Goal: Task Accomplishment & Management: Use online tool/utility

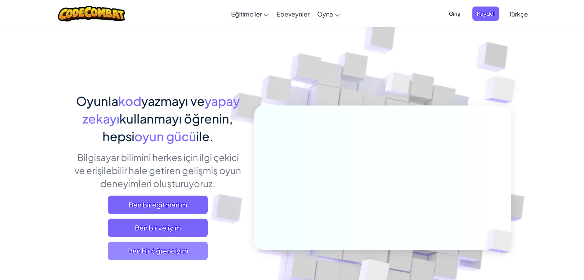
click at [162, 248] on font "Ben bir öğrenciyim" at bounding box center [158, 251] width 60 height 9
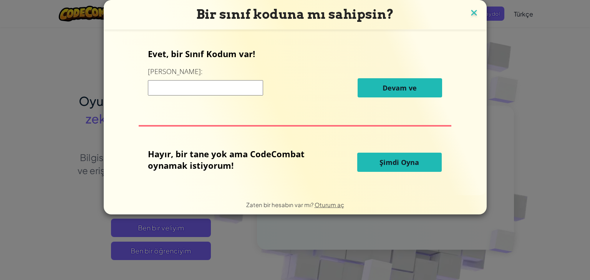
click at [472, 14] on img at bounding box center [474, 14] width 10 height 12
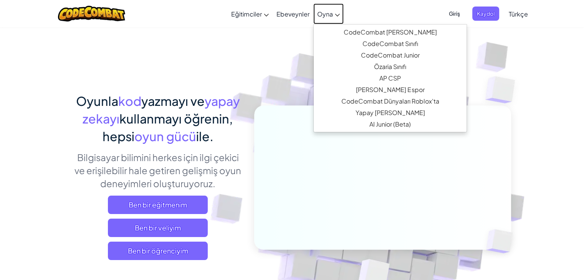
click at [326, 11] on font "Oyna" at bounding box center [325, 14] width 16 height 8
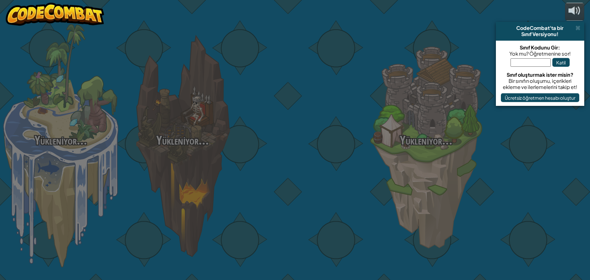
select select "tr"
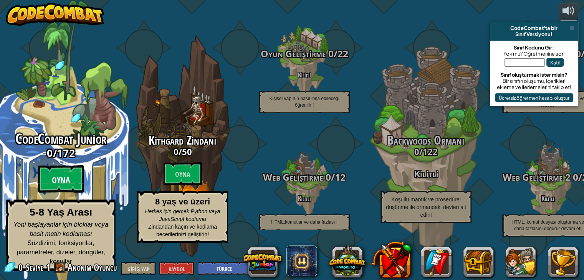
click at [52, 184] on font "Oyna" at bounding box center [61, 181] width 18 height 12
select select "tr"
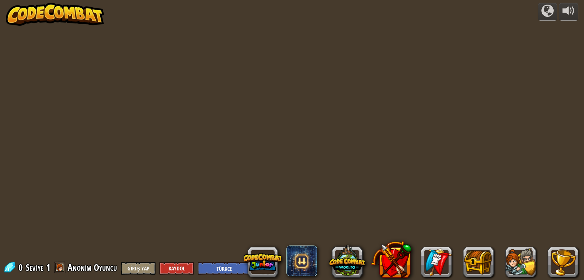
select select "tr"
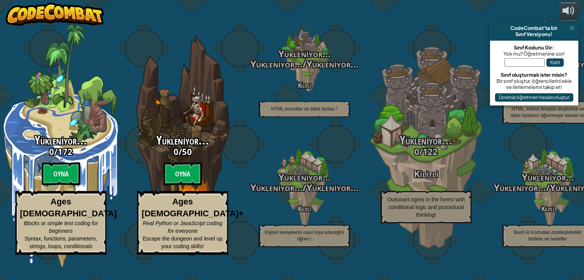
select select "tr"
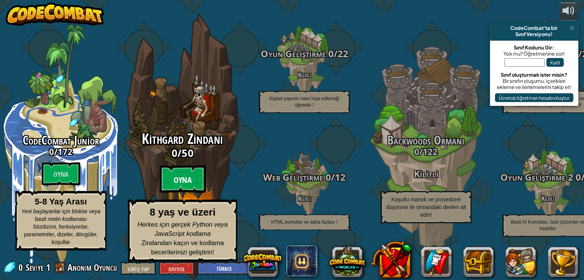
click at [184, 182] on font "Oyna" at bounding box center [183, 181] width 18 height 12
select select "tr"
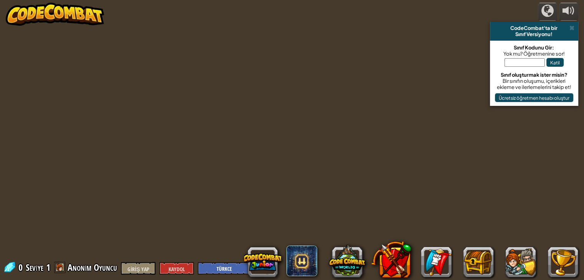
select select "tr"
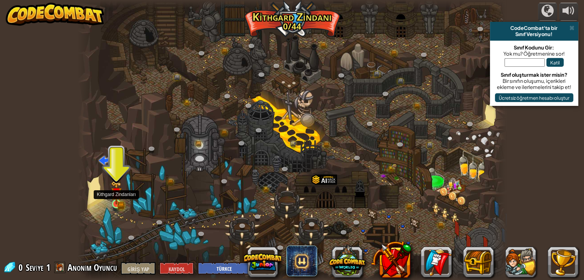
click at [118, 200] on img at bounding box center [116, 192] width 11 height 23
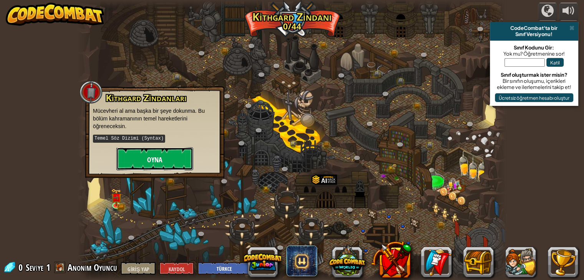
click at [136, 158] on button "Oyna" at bounding box center [154, 158] width 77 height 23
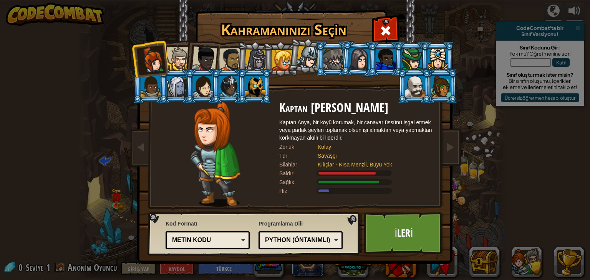
click at [329, 242] on font "Python (Öntanımlı)" at bounding box center [297, 240] width 65 height 7
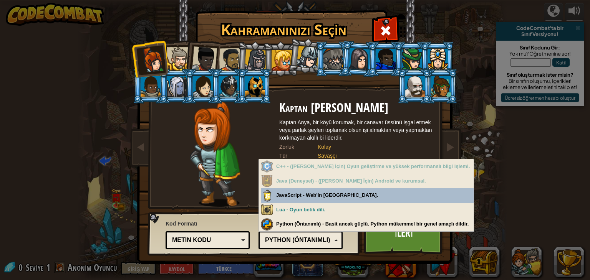
click at [224, 234] on div "Metin kodu Bloklar ve kod Bloklar Bloklar (ikonlar) ([PERSON_NAME]) Metin kodu" at bounding box center [208, 241] width 84 height 18
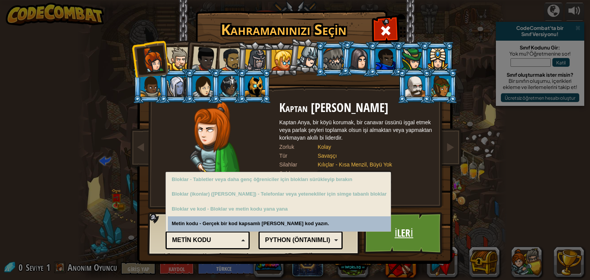
click at [414, 234] on link "İleri" at bounding box center [404, 233] width 80 height 42
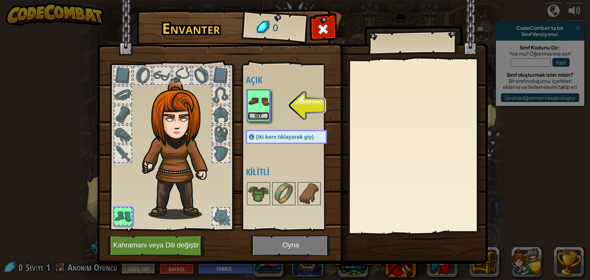
click at [258, 112] on button "Giy" at bounding box center [259, 116] width 22 height 8
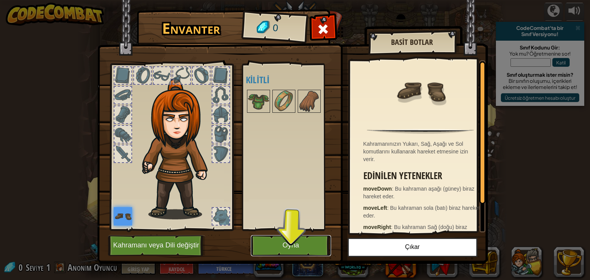
click at [295, 243] on font "Oyna" at bounding box center [290, 246] width 17 height 8
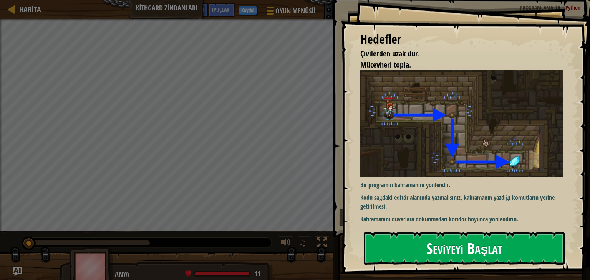
click at [415, 242] on button "Seviyeyi Başlat" at bounding box center [464, 248] width 201 height 32
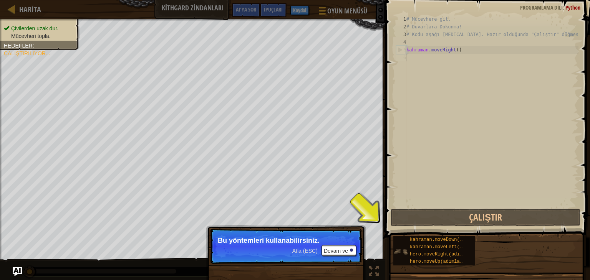
click at [404, 242] on div "kahraman.moveDown(adımlar) kahraman.moveLeft(adımlar) hero.moveRight(adımlar) h…" at bounding box center [433, 251] width 81 height 29
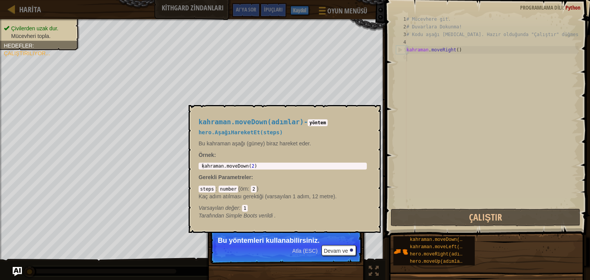
scroll to position [3, 0]
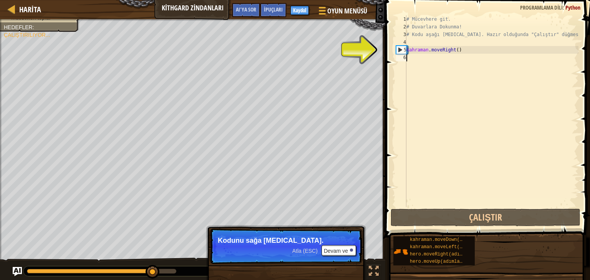
click at [401, 49] on div "5" at bounding box center [401, 50] width 10 height 8
type textarea "hero.moveRight()"
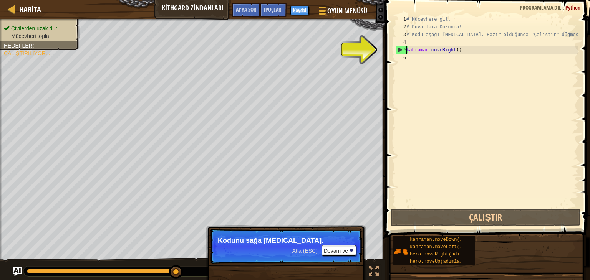
click at [438, 50] on div "# Mücevhere git. # Duvarlara Dokunma! # Kodu aşağı [MEDICAL_DATA]. Hazır olduğu…" at bounding box center [492, 118] width 174 height 207
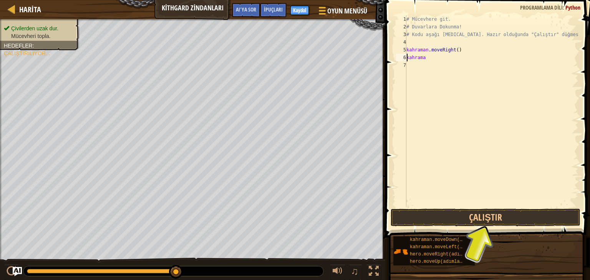
scroll to position [3, 1]
click at [485, 219] on button "Çalıştır" at bounding box center [486, 218] width 190 height 18
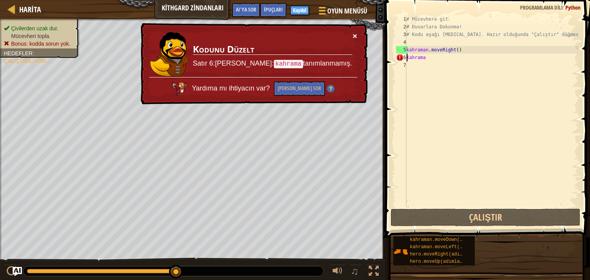
click at [354, 34] on font "×" at bounding box center [355, 35] width 5 height 9
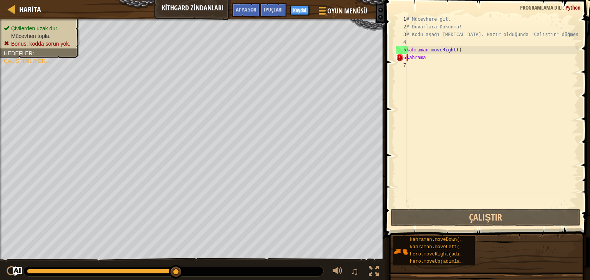
click at [427, 59] on div "# Mücevhere git. # Duvarlara Dokunma! # Kodu aşağı [MEDICAL_DATA]. Hazır olduğu…" at bounding box center [492, 118] width 174 height 207
click at [429, 56] on div "# Mücevhere git. # Duvarlara Dokunma! # Kodu aşağı [MEDICAL_DATA]. Hazır olduğu…" at bounding box center [492, 118] width 174 height 207
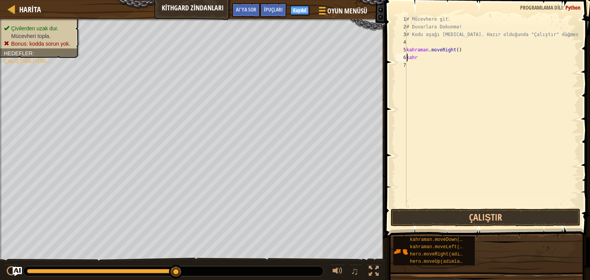
scroll to position [3, 0]
type textarea "k"
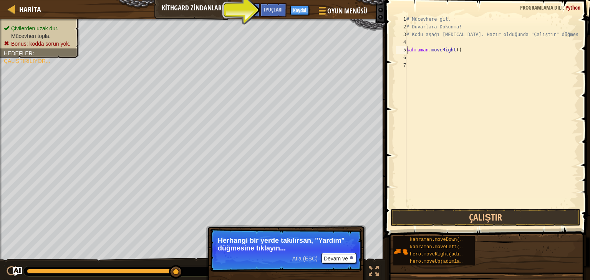
click at [415, 53] on div "# Mücevhere git. # Duvarlara Dokunma! # Kodu aşağı [MEDICAL_DATA]. Hazır olduğu…" at bounding box center [492, 118] width 174 height 207
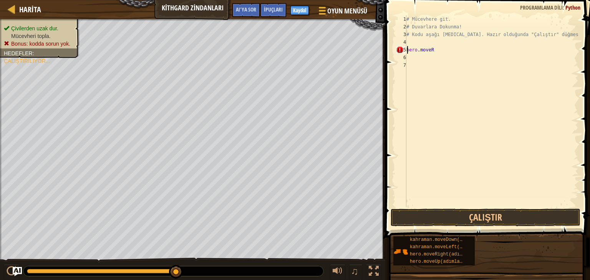
scroll to position [3, 2]
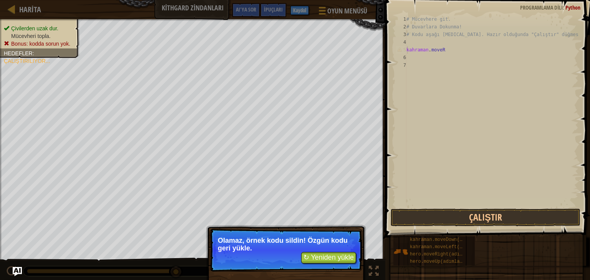
type textarea "hero.moveR"
click at [315, 256] on font "↻ Yeniden yükle" at bounding box center [328, 258] width 50 height 8
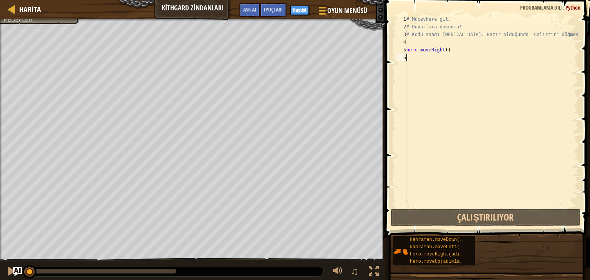
scroll to position [3, 0]
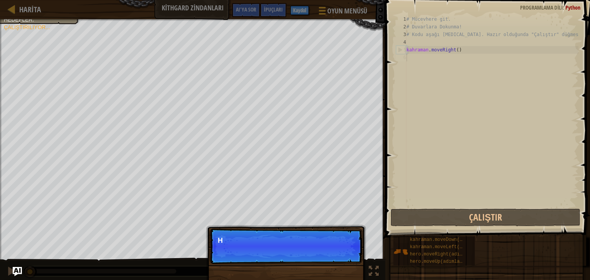
click at [413, 58] on div "# Mücevhere git. # Duvarlara Dokunma! # Kodu aşağı [MEDICAL_DATA]. Hazır olduğu…" at bounding box center [492, 118] width 174 height 207
click at [335, 251] on font "Devam ve" at bounding box center [336, 251] width 24 height 6
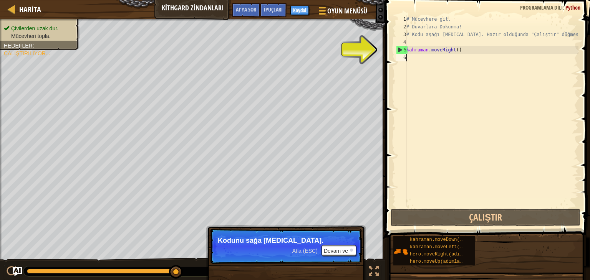
click at [418, 50] on div "# Mücevhere git. # Duvarlara Dokunma! # Kodu aşağı [MEDICAL_DATA]. Hazır olduğu…" at bounding box center [492, 118] width 174 height 207
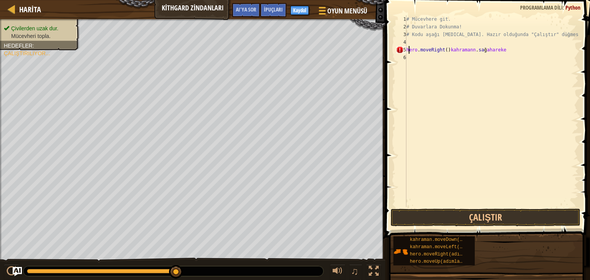
scroll to position [3, 7]
type textarea "hero.moveRight()[PERSON_NAME]"
click at [454, 219] on button "Çalıştır" at bounding box center [486, 218] width 190 height 18
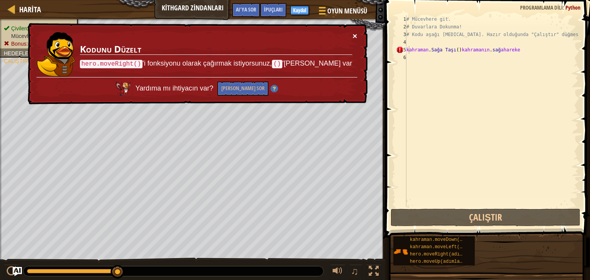
click at [353, 36] on div "× Kodunu Düzelt hero.moveRight() 'i fonksiyonu olarak çağırmak istiyorsunuz, ()…" at bounding box center [196, 64] width 341 height 82
click at [353, 34] on font "×" at bounding box center [355, 35] width 5 height 9
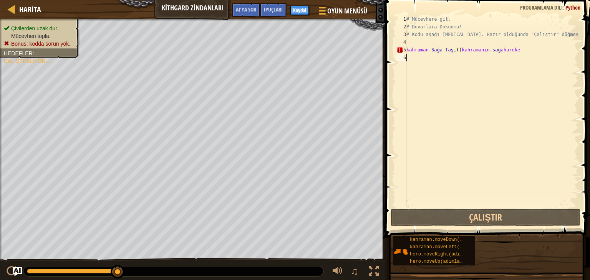
click at [418, 58] on div "# Mücevhere git. # Duvarlara Dokunma! # Kodu aşağı [MEDICAL_DATA]. Hazır olduğu…" at bounding box center [492, 118] width 174 height 207
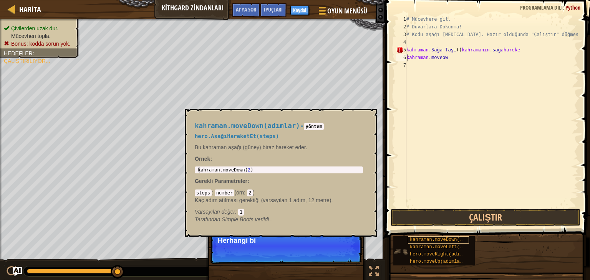
scroll to position [3, 3]
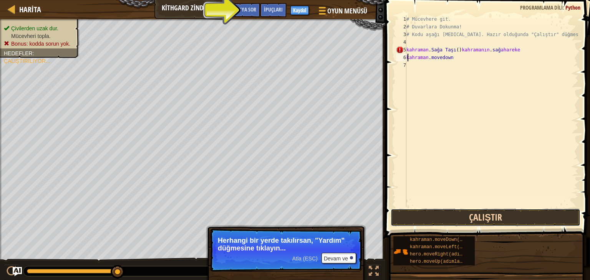
click at [507, 216] on button "Çalıştır" at bounding box center [486, 218] width 190 height 18
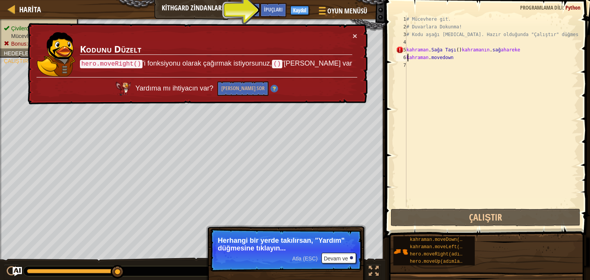
click at [416, 49] on div "# Mücevhere git. # Duvarlara Dokunma! # Kodu aşağı [MEDICAL_DATA]. Hazır olduğu…" at bounding box center [492, 118] width 174 height 207
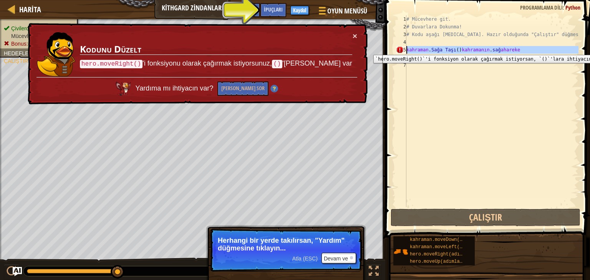
click at [405, 49] on font "5" at bounding box center [404, 49] width 3 height 5
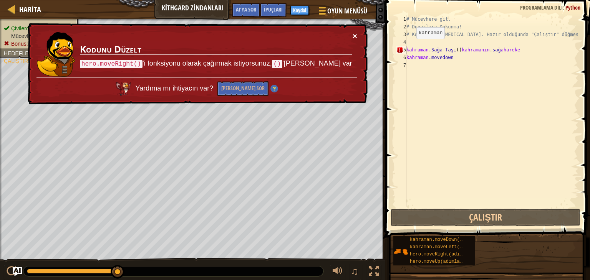
click at [353, 36] on font "×" at bounding box center [355, 36] width 5 height 9
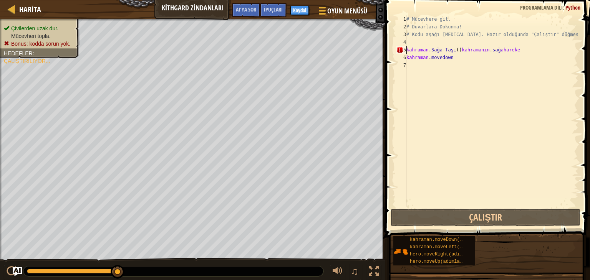
click at [461, 49] on div "# Mücevhere git. # Duvarlara Dokunma! # Kodu aşağı [MEDICAL_DATA]. Hazır olduğu…" at bounding box center [492, 118] width 174 height 207
click at [461, 50] on div "# Mücevhere git. # Duvarlara Dokunma! # Kodu aşağı [MEDICAL_DATA]. Hazır olduğu…" at bounding box center [492, 118] width 174 height 207
click at [458, 56] on div "# Mücevhere git. # Duvarlara Dokunma! # Kodu aşağı [MEDICAL_DATA]. Hazır olduğu…" at bounding box center [492, 118] width 174 height 207
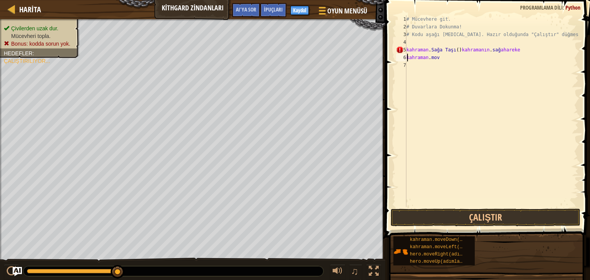
scroll to position [3, 0]
type textarea "k"
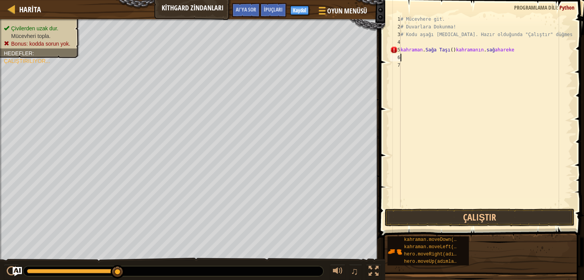
select select "tr"
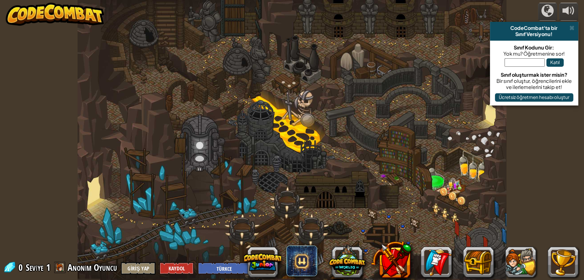
select select "tr"
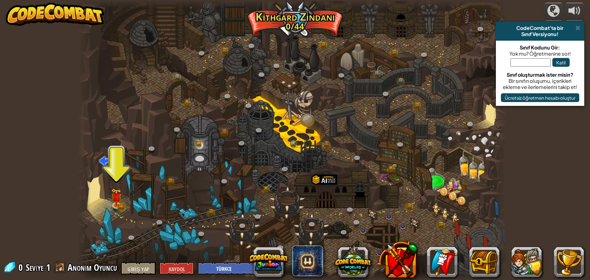
select select "tr"
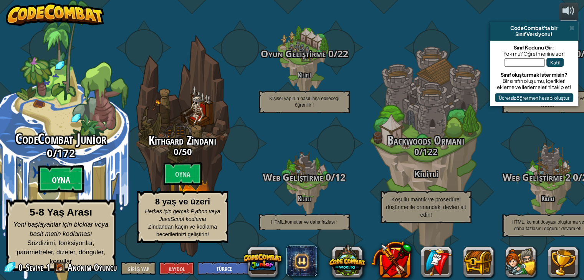
click at [53, 186] on font "Oyna" at bounding box center [61, 181] width 18 height 12
select select "tr"
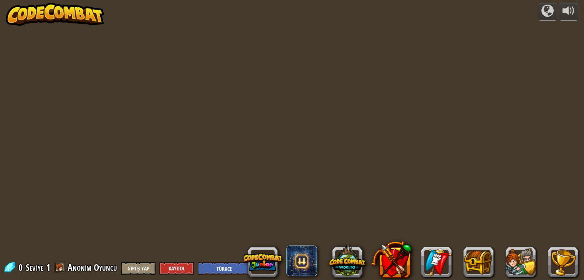
select select "tr"
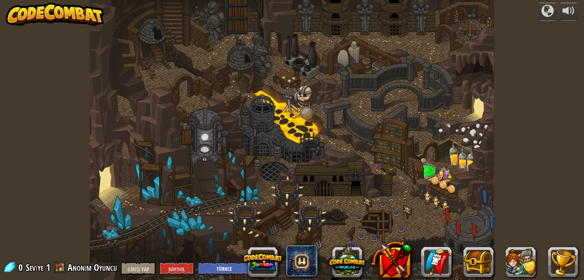
select select "tr"
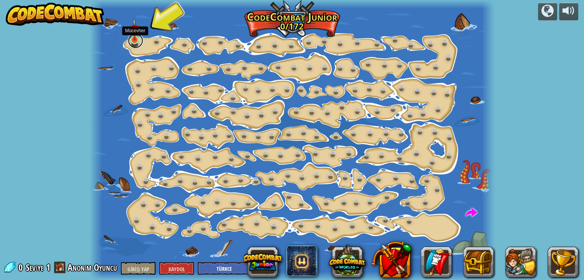
click at [133, 41] on link at bounding box center [135, 40] width 15 height 15
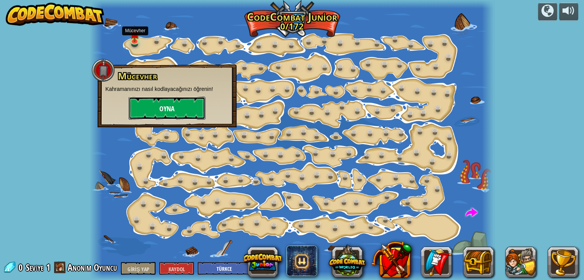
click at [147, 104] on button "Oyna" at bounding box center [167, 108] width 77 height 23
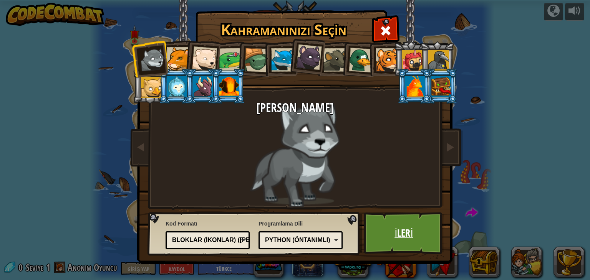
click at [387, 230] on link "İleri" at bounding box center [404, 233] width 80 height 42
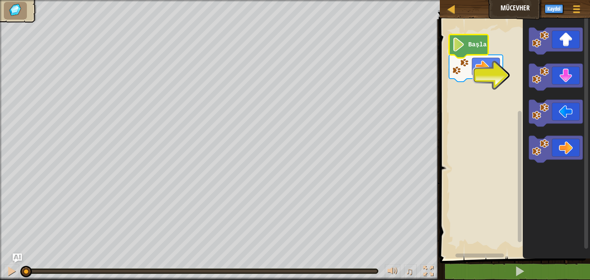
click at [472, 45] on text "Başla" at bounding box center [477, 44] width 18 height 7
click at [565, 147] on icon "Blockly Çalışma Alanı" at bounding box center [556, 149] width 54 height 27
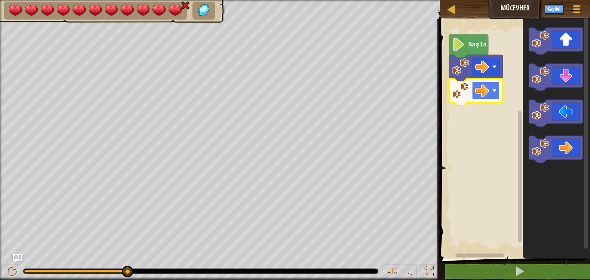
click at [492, 91] on rect "Blockly Çalışma Alanı" at bounding box center [486, 91] width 28 height 18
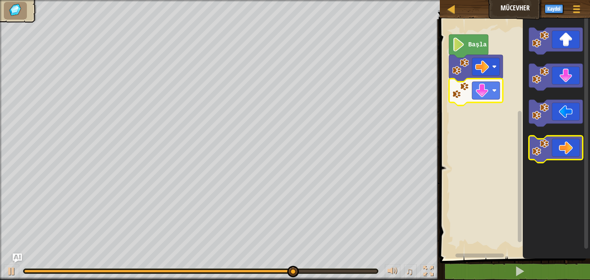
click at [567, 148] on icon "Blockly Çalışma Alanı" at bounding box center [556, 149] width 54 height 27
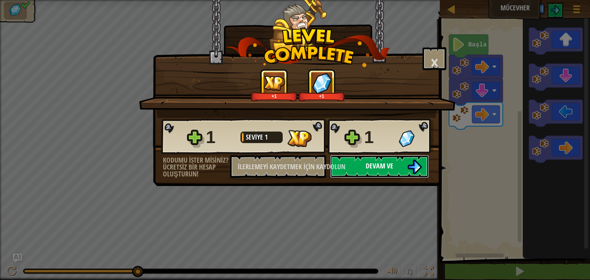
click at [384, 163] on font "Devam ve" at bounding box center [380, 166] width 28 height 10
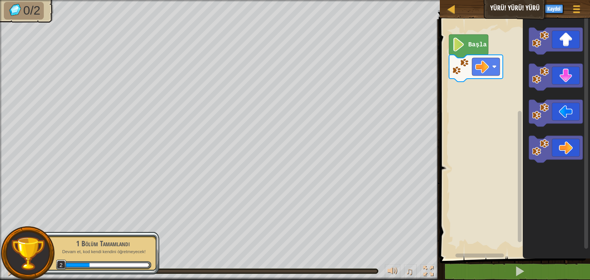
click at [464, 43] on image "Blockly Çalışma Alanı" at bounding box center [458, 45] width 13 height 14
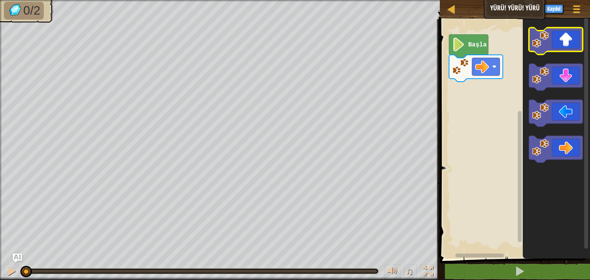
click at [555, 44] on icon "Blockly Çalışma Alanı" at bounding box center [556, 41] width 54 height 27
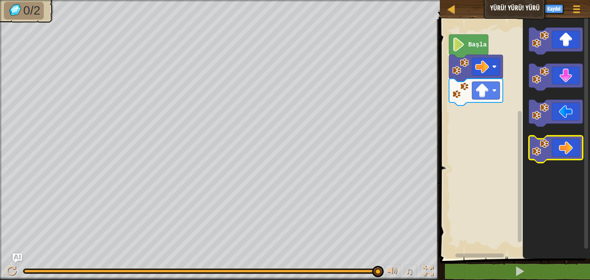
click at [572, 154] on icon "Blockly Çalışma Alanı" at bounding box center [556, 149] width 54 height 27
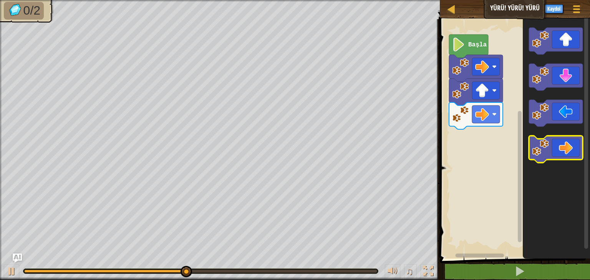
click at [572, 154] on icon "Blockly Çalışma Alanı" at bounding box center [556, 149] width 54 height 27
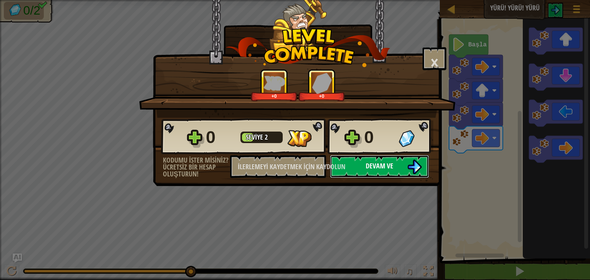
click at [391, 165] on font "Devam ve" at bounding box center [380, 166] width 28 height 10
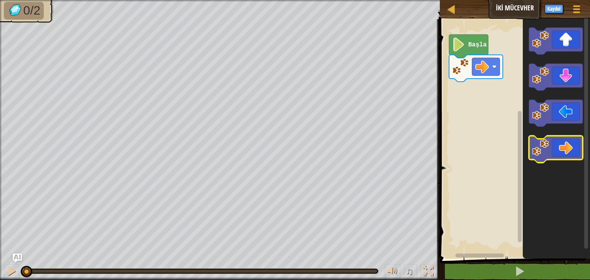
click at [553, 152] on icon "Blockly Çalışma Alanı" at bounding box center [556, 149] width 54 height 27
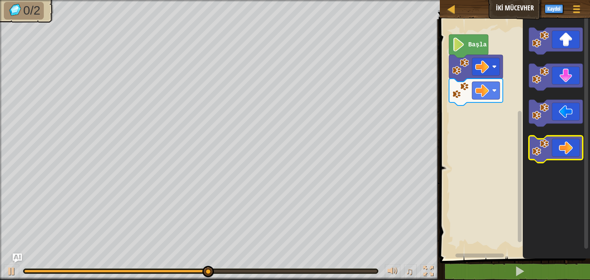
click at [550, 149] on icon "Blockly Çalışma Alanı" at bounding box center [556, 149] width 54 height 27
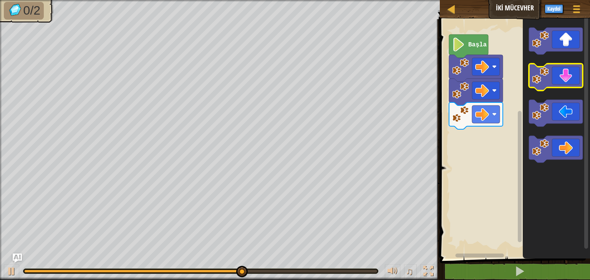
click at [551, 81] on icon "Blockly Çalışma Alanı" at bounding box center [556, 77] width 54 height 27
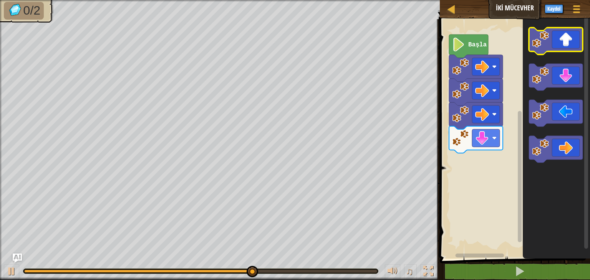
click at [545, 42] on image "Blockly Çalışma Alanı" at bounding box center [540, 39] width 17 height 17
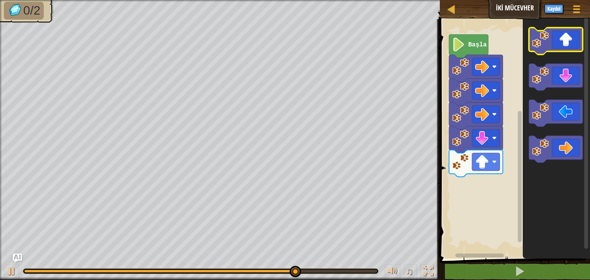
click at [545, 42] on image "Blockly Çalışma Alanı" at bounding box center [540, 39] width 17 height 17
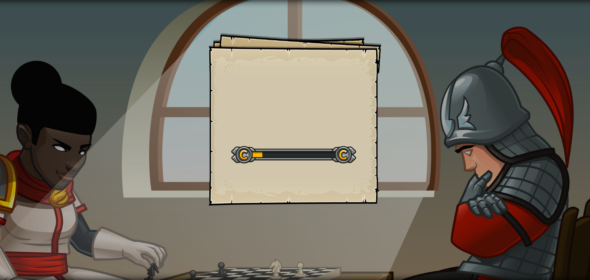
select select "tr"
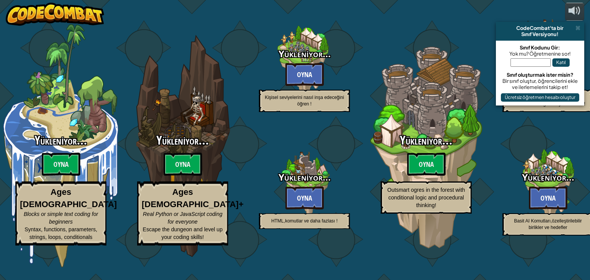
select select "tr"
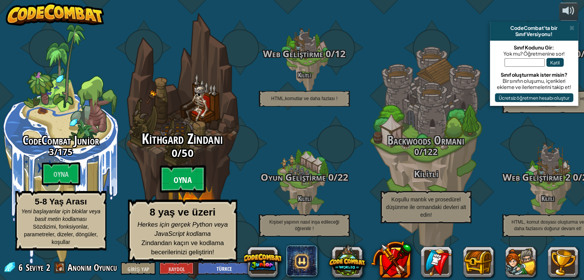
click at [175, 181] on font "Oyna" at bounding box center [183, 181] width 18 height 12
select select "tr"
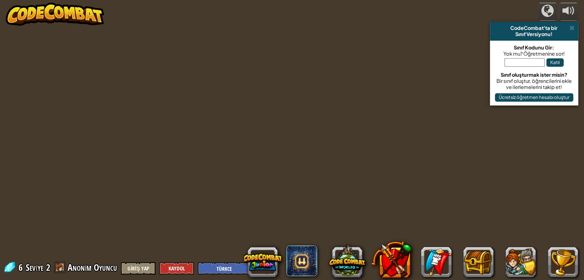
select select "tr"
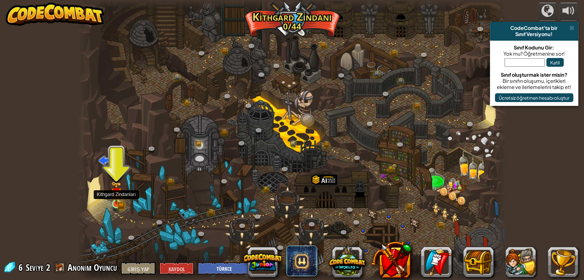
click at [121, 204] on img at bounding box center [116, 192] width 11 height 23
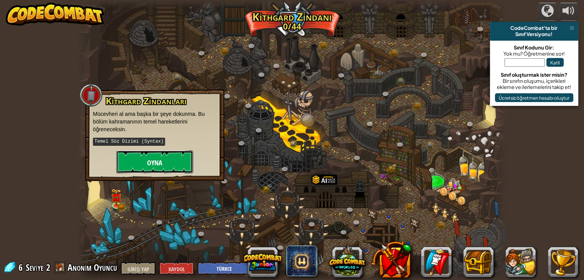
click at [154, 161] on font "Oyna" at bounding box center [154, 163] width 15 height 10
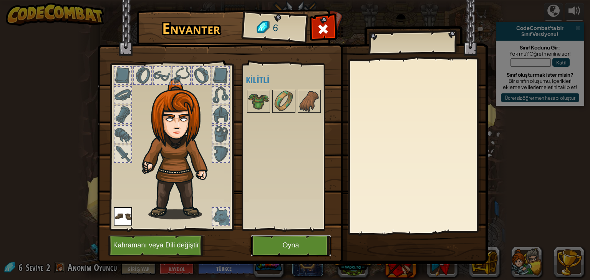
click at [278, 241] on button "Oyna" at bounding box center [291, 245] width 80 height 21
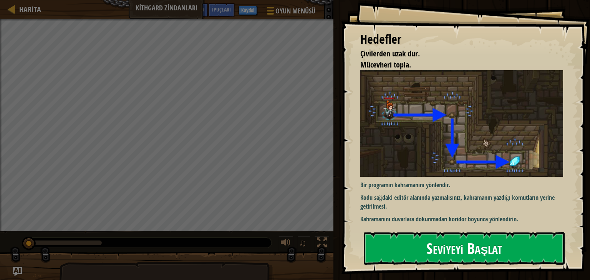
click at [408, 241] on button "Seviyeyi Başlat" at bounding box center [464, 248] width 201 height 32
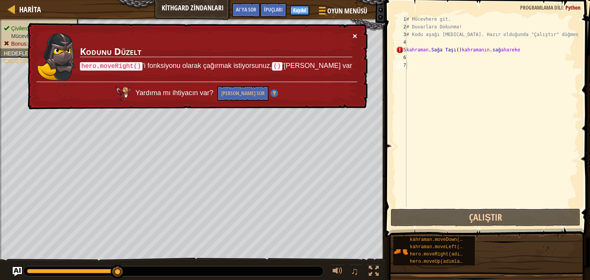
click at [355, 33] on font "×" at bounding box center [355, 35] width 5 height 9
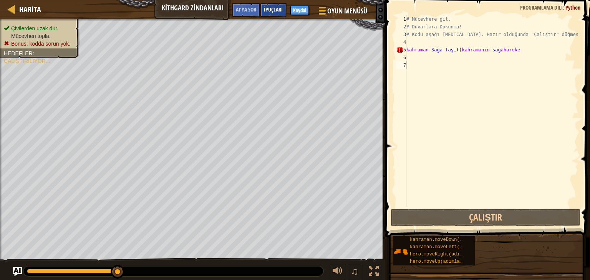
click at [271, 9] on font "İpuçları" at bounding box center [273, 9] width 19 height 7
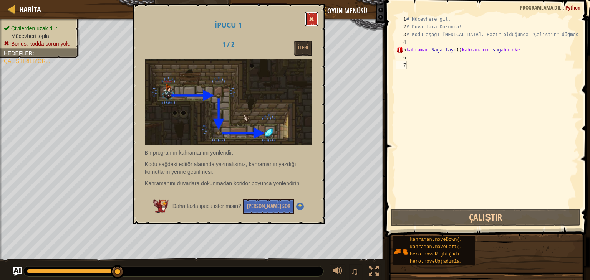
click at [310, 13] on button at bounding box center [311, 19] width 13 height 14
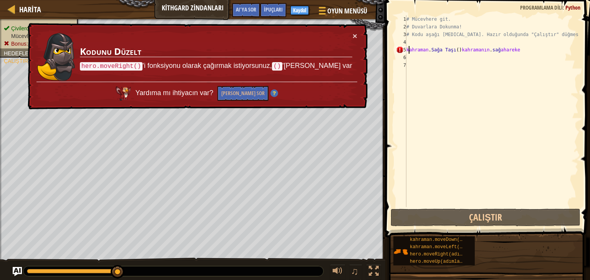
click at [423, 51] on div "# Mücevhere git. # Duvarlara Dokunma! # Kodu aşağı [MEDICAL_DATA]. Hazır olduğu…" at bounding box center [492, 118] width 174 height 207
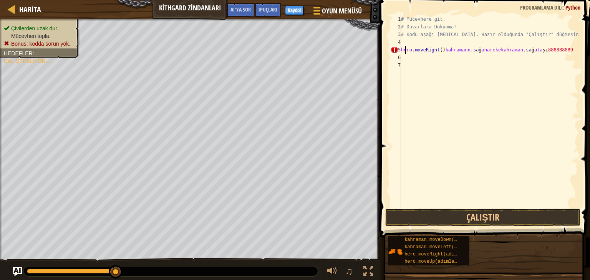
scroll to position [3, 12]
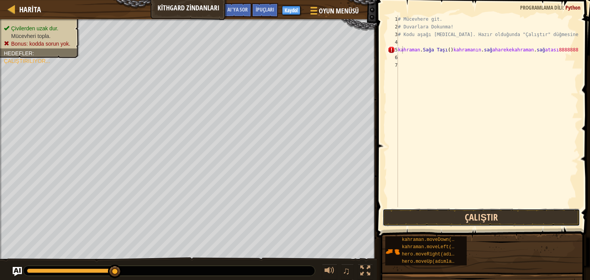
click at [409, 211] on button "Çalıştır" at bounding box center [482, 218] width 198 height 18
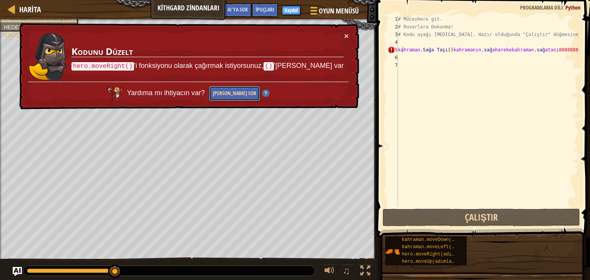
click at [249, 91] on font "[PERSON_NAME] Sor" at bounding box center [234, 92] width 43 height 7
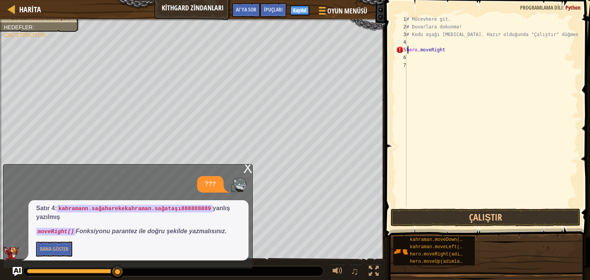
type textarea "hero.moveRigh"
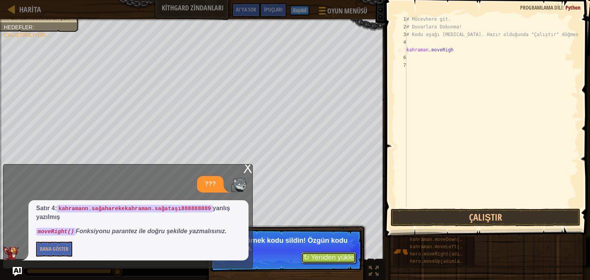
click at [318, 255] on font "↻ Yeniden yükle" at bounding box center [328, 258] width 50 height 8
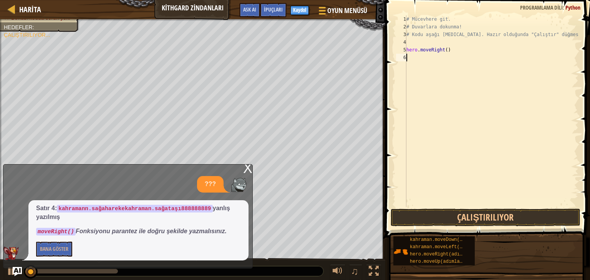
scroll to position [3, 0]
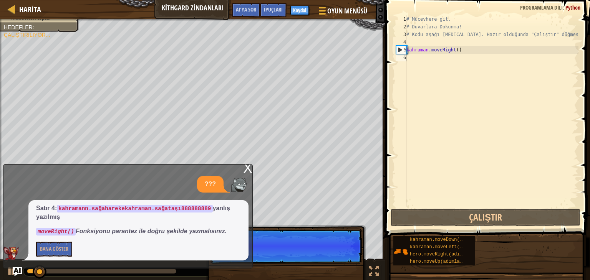
click at [334, 249] on p "Atla (ESC) [PERSON_NAME] et [PERSON_NAME]" at bounding box center [286, 246] width 152 height 35
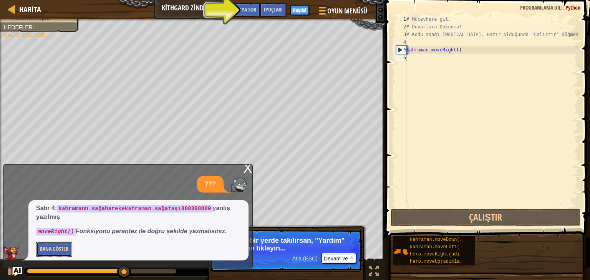
click at [60, 246] on font "Bana Göster" at bounding box center [54, 248] width 28 height 7
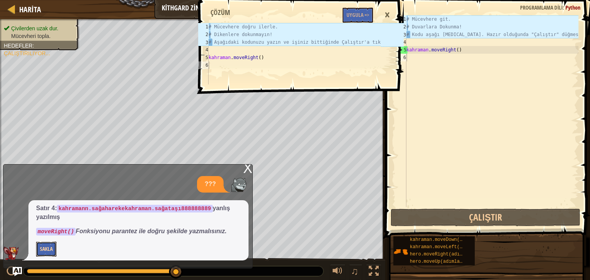
click at [36, 242] on button "Sakla" at bounding box center [46, 249] width 20 height 15
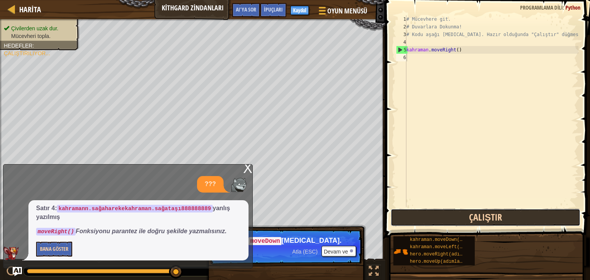
click at [417, 219] on button "Çalıştır" at bounding box center [486, 218] width 190 height 18
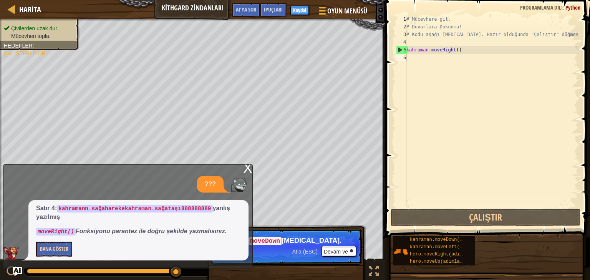
click at [247, 168] on font "X" at bounding box center [247, 169] width 9 height 16
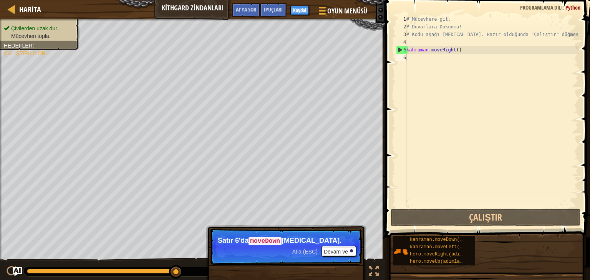
click at [411, 59] on div "# Mücevhere git. # Duvarlara Dokunma! # Kodu aşağı [MEDICAL_DATA]. Hazır olduğu…" at bounding box center [492, 118] width 174 height 207
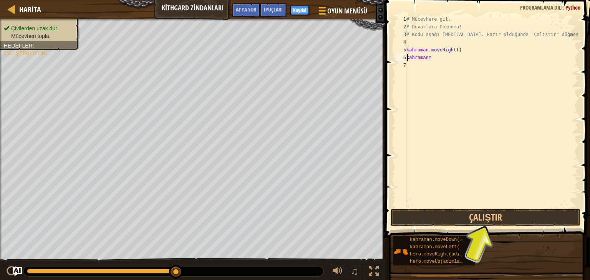
scroll to position [3, 1]
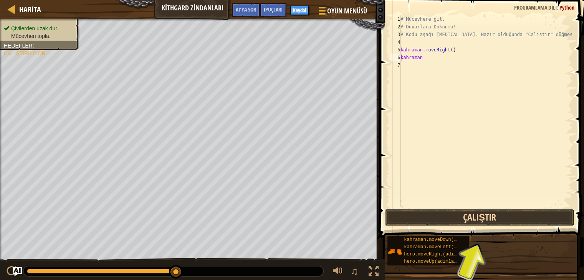
click at [481, 215] on button "Çalıştır" at bounding box center [480, 218] width 190 height 18
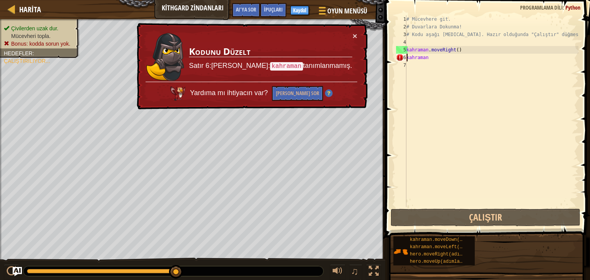
click at [452, 59] on div "# Mücevhere git. # Duvarlara Dokunma! # Kodu aşağı [MEDICAL_DATA]. Hazır olduğu…" at bounding box center [492, 118] width 174 height 207
click at [412, 58] on div "# Mücevhere git. # Duvarlara Dokunma! # Kodu aşağı [MEDICAL_DATA]. Hazır olduğu…" at bounding box center [492, 118] width 174 height 207
click at [415, 58] on div "# Mücevhere git. # Duvarlara Dokunma! # Kodu aşağı [MEDICAL_DATA]. Hazır olduğu…" at bounding box center [492, 118] width 174 height 207
click at [429, 58] on div "# Mücevhere git. # Duvarlara Dokunma! # Kodu aşağı [MEDICAL_DATA]. Hazır olduğu…" at bounding box center [492, 118] width 174 height 207
click at [429, 60] on div "# Mücevhere git. # Duvarlara Dokunma! # Kodu aşağı [MEDICAL_DATA]. Hazır olduğu…" at bounding box center [492, 118] width 174 height 207
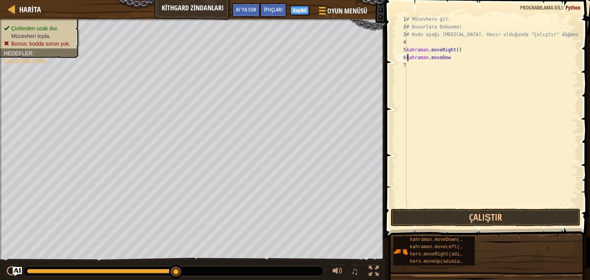
scroll to position [3, 3]
click at [417, 217] on button "Çalıştır" at bounding box center [486, 218] width 190 height 18
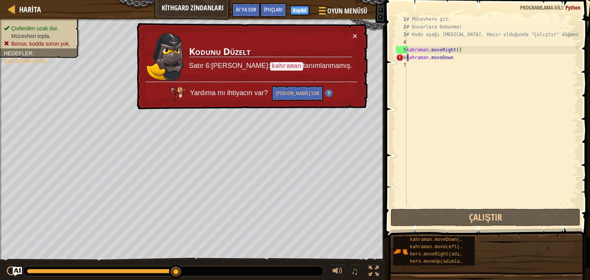
click at [467, 57] on div "# Mücevhere git. # Duvarlara Dokunma! # Kodu aşağı [MEDICAL_DATA]. Hazır olduğu…" at bounding box center [492, 118] width 174 height 207
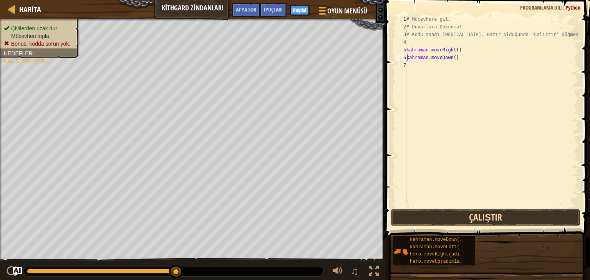
click at [475, 214] on button "Çalıştır" at bounding box center [486, 218] width 190 height 18
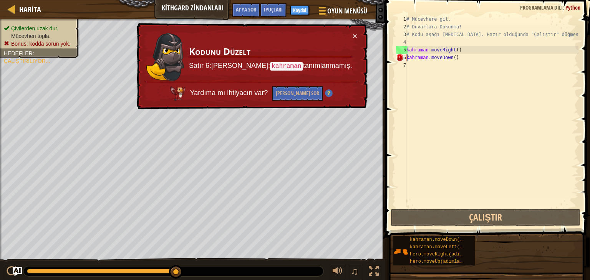
click at [459, 57] on div "# Mücevhere git. # Duvarlara Dokunma! # Kodu aşağı [MEDICAL_DATA]. Hazır olduğu…" at bounding box center [492, 118] width 174 height 207
click at [461, 58] on div "# Mücevhere git. # Duvarlara Dokunma! # Kodu aşağı [MEDICAL_DATA]. Hazır olduğu…" at bounding box center [492, 118] width 174 height 207
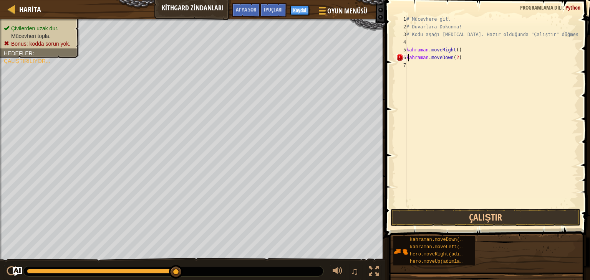
scroll to position [3, 3]
click at [479, 211] on button "Çalıştır" at bounding box center [486, 218] width 190 height 18
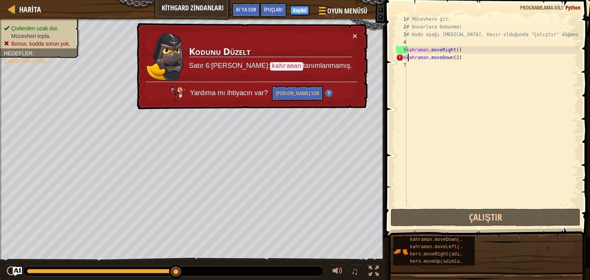
click at [427, 55] on div "# Mücevhere git. # Duvarlara Dokunma! # Kodu aşağı [MEDICAL_DATA]. Hazır olduğu…" at bounding box center [492, 118] width 174 height 207
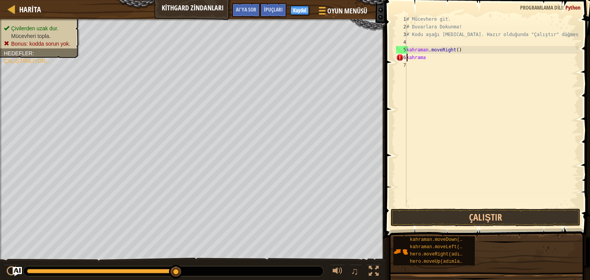
scroll to position [3, 0]
type textarea "k"
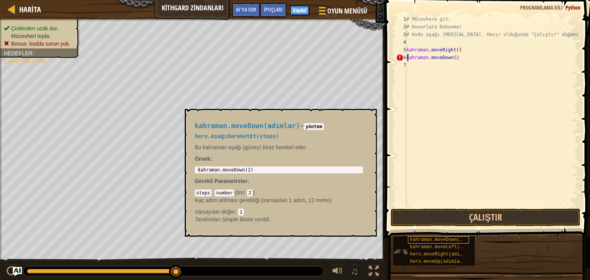
scroll to position [3, 3]
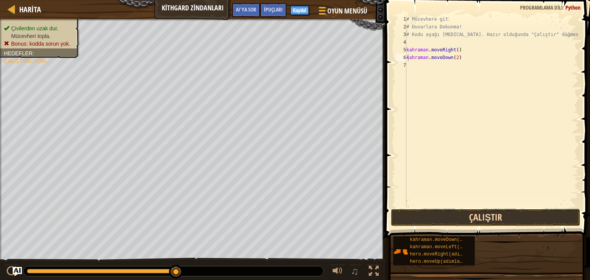
click at [449, 219] on button "Çalıştır" at bounding box center [486, 218] width 190 height 18
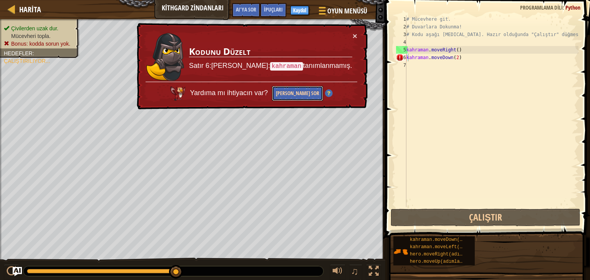
click at [294, 90] on font "[PERSON_NAME] Sor" at bounding box center [297, 92] width 43 height 7
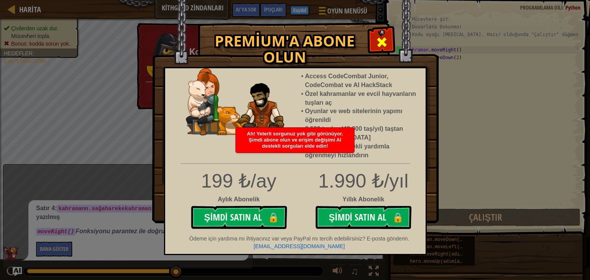
click at [379, 35] on div at bounding box center [381, 41] width 24 height 24
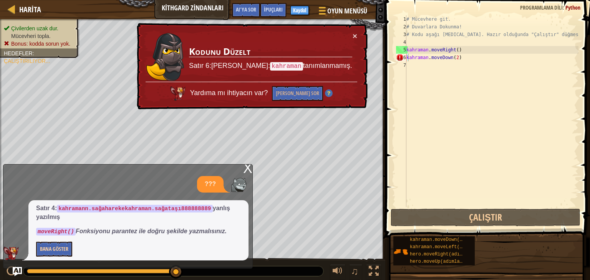
click at [245, 169] on font "X" at bounding box center [247, 169] width 9 height 16
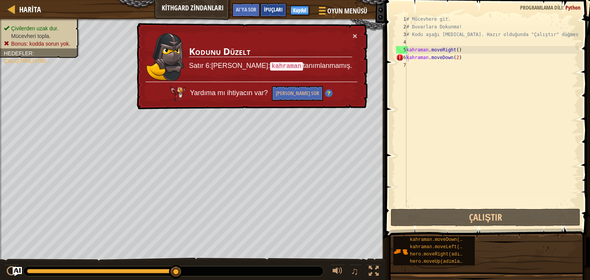
click at [269, 10] on font "İpuçları" at bounding box center [273, 9] width 19 height 7
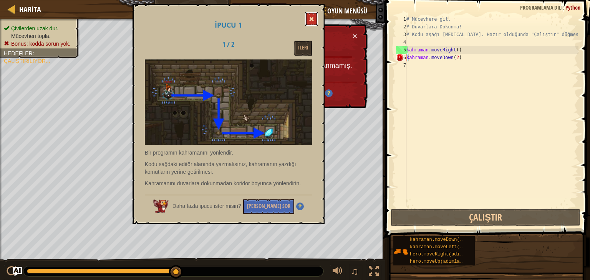
click at [311, 16] on button at bounding box center [311, 19] width 13 height 14
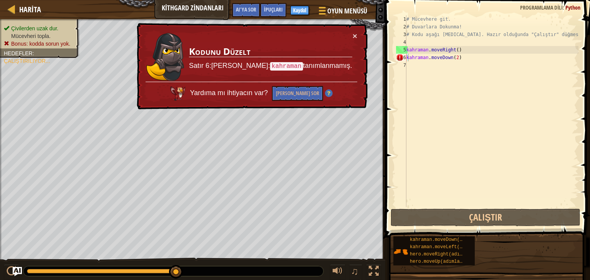
click at [471, 56] on div "# Mücevhere git. # Duvarlara Dokunma! # Kodu aşağı [MEDICAL_DATA]. Hazır olduğu…" at bounding box center [492, 118] width 174 height 207
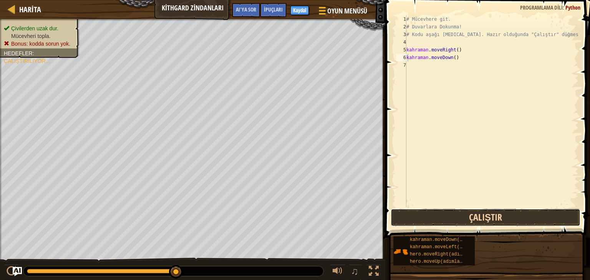
click at [440, 212] on button "Çalıştır" at bounding box center [486, 218] width 190 height 18
type textarea "k"
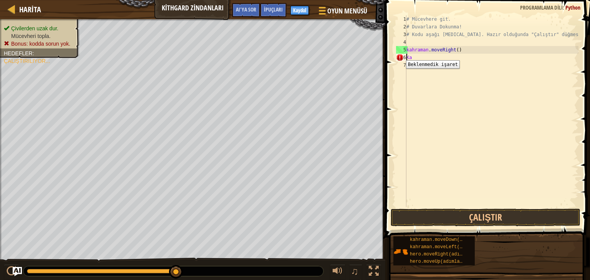
type textarea "K"
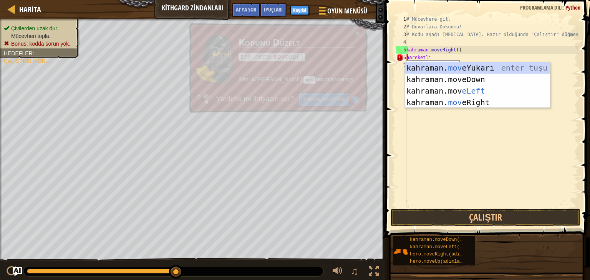
type textarea "move"
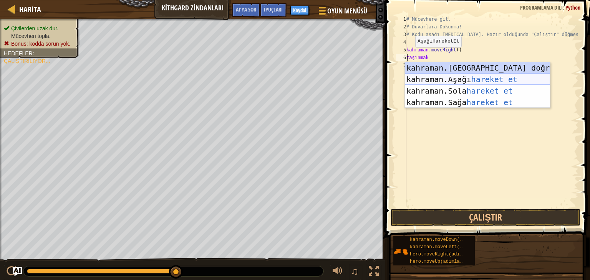
click at [410, 79] on div "kahraman. Yukarıya doğru hareket et enter tuşu bas kahraman. Aşağı hareket et t…" at bounding box center [477, 96] width 145 height 69
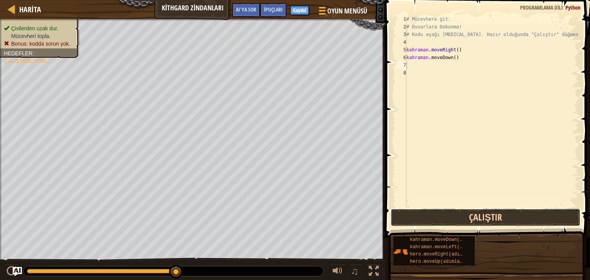
click at [488, 213] on button "Çalıştır" at bounding box center [486, 218] width 190 height 18
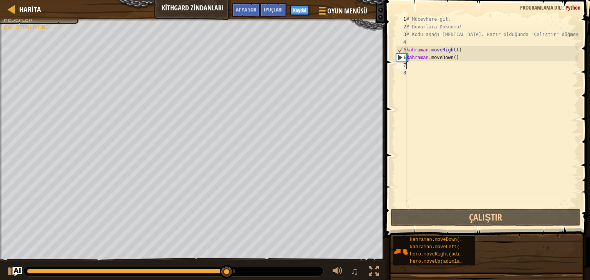
click at [419, 66] on div "# Mücevhere git. # Duvarlara Dokunma! # Kodu aşağı [MEDICAL_DATA]. Hazır olduğu…" at bounding box center [492, 118] width 174 height 207
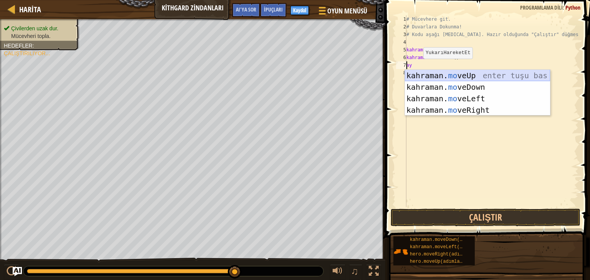
type textarea "m"
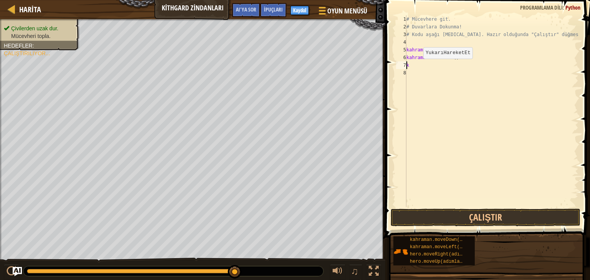
type textarea "k"
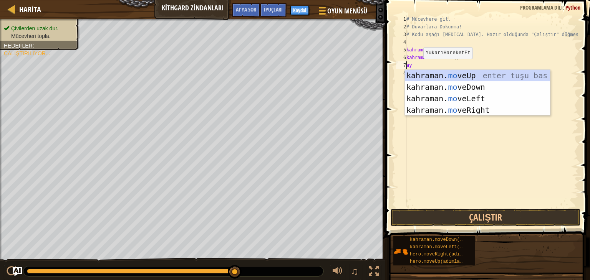
type textarea "m"
type textarea "move"
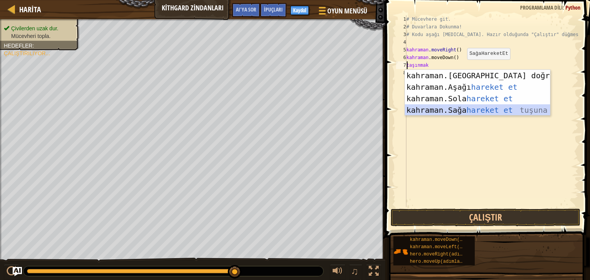
click at [460, 109] on div "kahraman. Yukarıya doğru hareket et enter tuşu bas kahraman. Aşağı hareket et t…" at bounding box center [477, 104] width 145 height 69
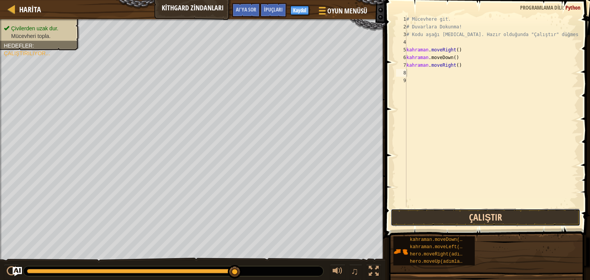
click at [461, 215] on button "Çalıştır" at bounding box center [486, 218] width 190 height 18
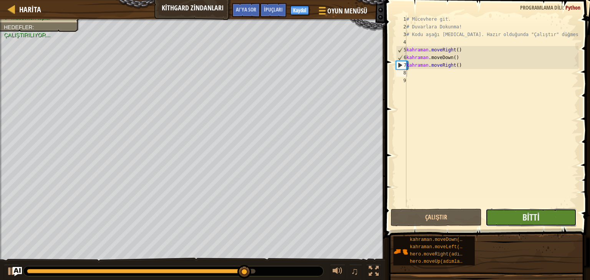
click at [510, 217] on button "Bitti" at bounding box center [530, 218] width 91 height 18
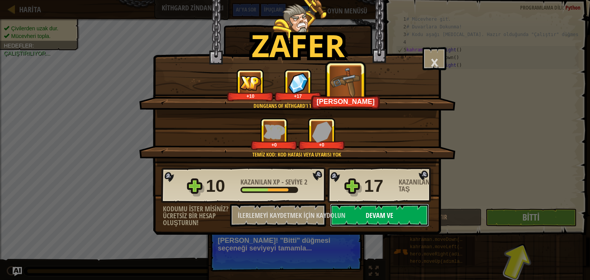
click at [368, 212] on font "Devam ve" at bounding box center [380, 216] width 28 height 10
select select "tr"
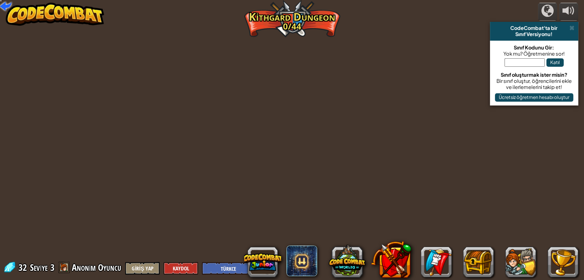
select select "tr"
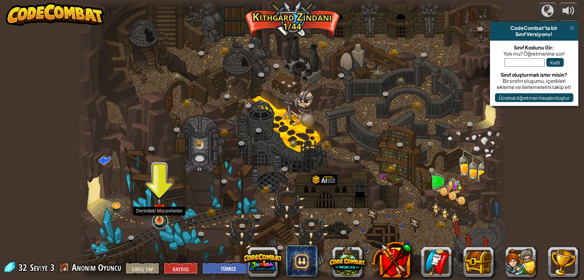
click at [160, 222] on link at bounding box center [159, 221] width 15 height 15
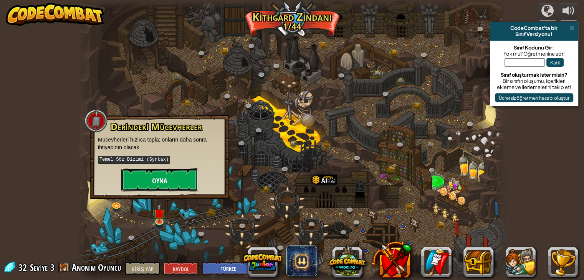
click at [143, 185] on button "Oyna" at bounding box center [159, 180] width 77 height 23
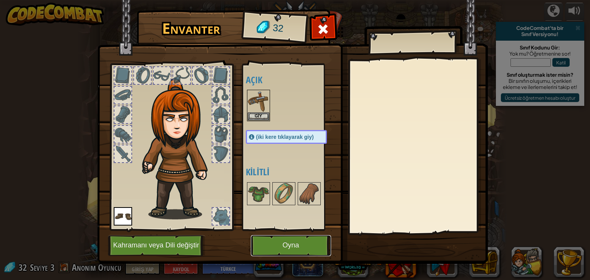
click at [283, 250] on font "Oyna" at bounding box center [290, 246] width 17 height 8
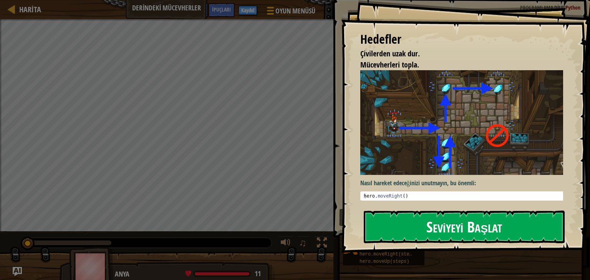
click at [419, 132] on div "Hedefler Çivilerden uzak dur. Mücevherleri topla. Nasıl hareket edeceğinizi unu…" at bounding box center [465, 126] width 249 height 253
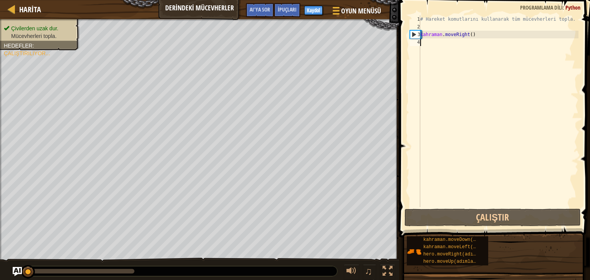
click at [424, 41] on div "# Hareket komutlarını kullanarak tüm mücevherleri topla. kahraman . moveRight (…" at bounding box center [499, 118] width 160 height 207
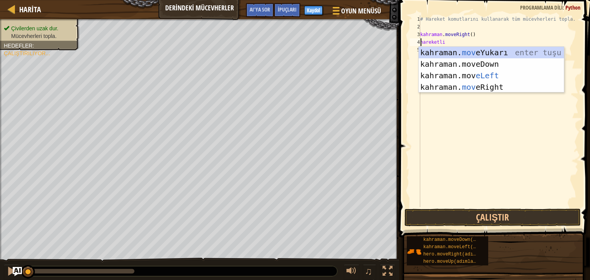
type textarea "move"
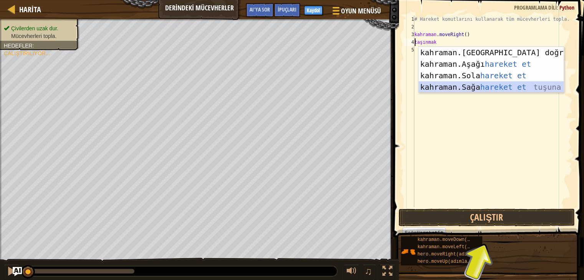
click at [451, 84] on div "kahraman. Yukarıya doğru hareket et enter tuşu bas kahraman. Aşağı hareket et t…" at bounding box center [491, 81] width 145 height 69
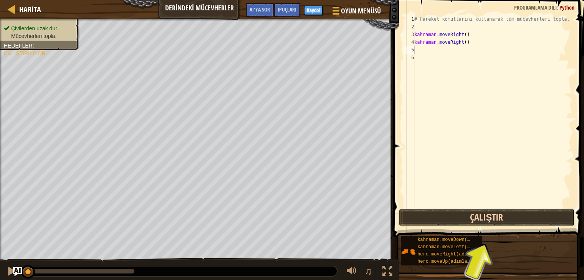
click at [461, 220] on button "Çalıştır" at bounding box center [487, 218] width 176 height 18
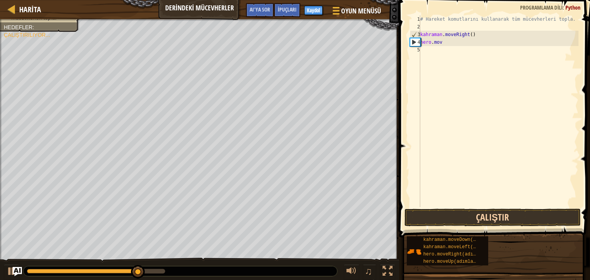
type textarea "h"
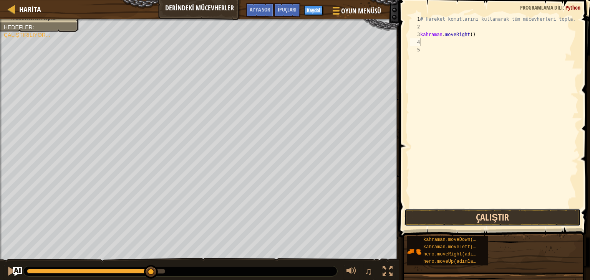
click at [461, 220] on button "Çalıştır" at bounding box center [492, 218] width 176 height 18
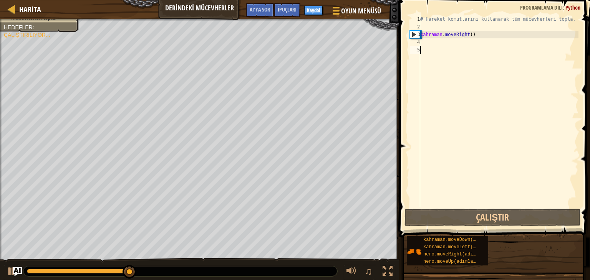
click at [429, 48] on div "# Hareket komutlarını kullanarak tüm mücevherleri topla. kahraman . moveRight (…" at bounding box center [499, 118] width 160 height 207
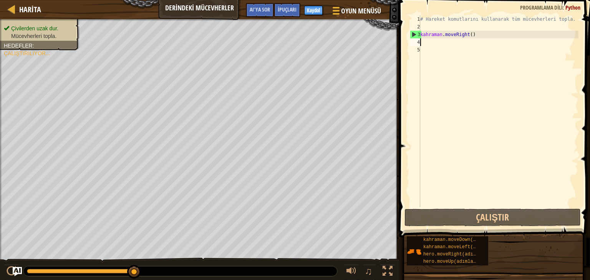
click at [425, 40] on div "# Hareket komutlarını kullanarak tüm mücevherleri topla. kahraman . moveRight (…" at bounding box center [499, 118] width 160 height 207
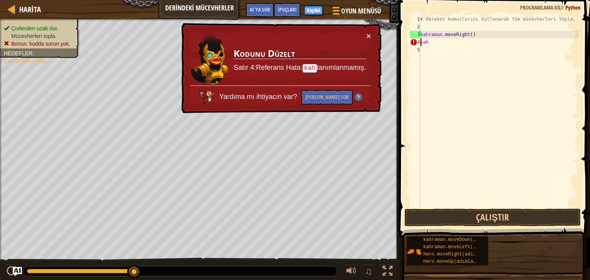
type textarea "k"
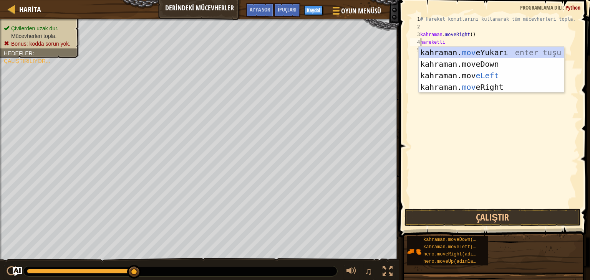
type textarea "move"
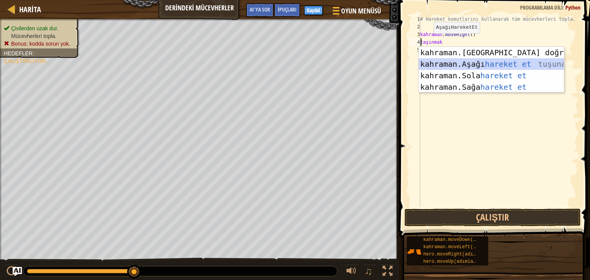
click at [439, 63] on div "kahraman. Yukarıya doğru hareket et enter tuşu bas kahraman. Aşağı hareket et t…" at bounding box center [491, 81] width 145 height 69
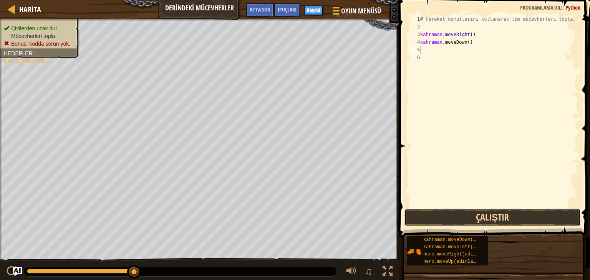
click at [487, 225] on button "Çalıştır" at bounding box center [492, 218] width 176 height 18
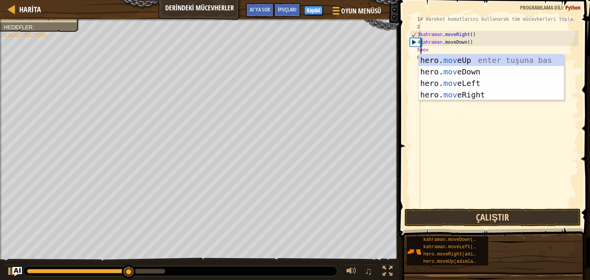
type textarea "move"
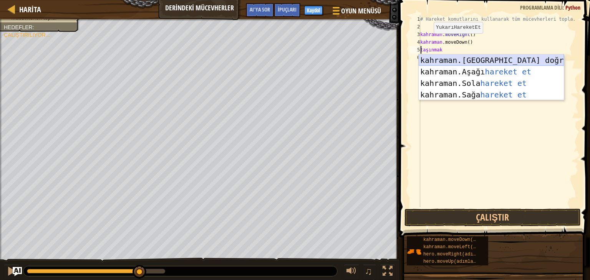
click at [524, 56] on div "kahraman. Yukarıya doğru hareket et enter tuşu bas kahraman. Aşağı hareket et t…" at bounding box center [491, 89] width 145 height 69
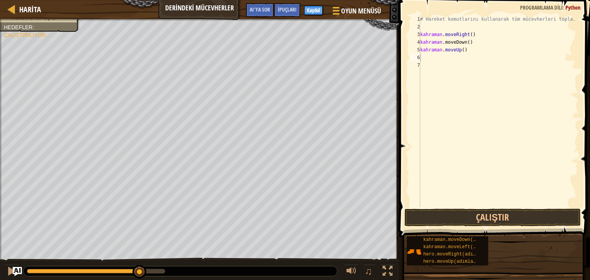
click at [511, 228] on span at bounding box center [495, 108] width 197 height 260
click at [509, 221] on button "Çalıştır" at bounding box center [492, 218] width 176 height 18
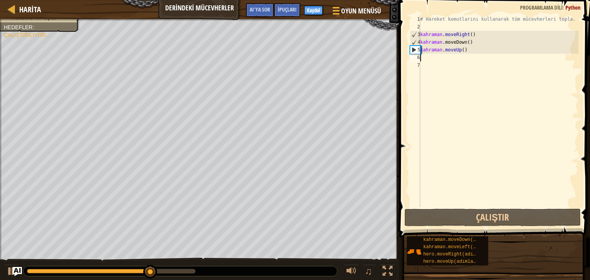
click at [436, 57] on div "# Hareket komutlarını kullanarak tüm mücevherleri topla. kahraman . moveRight (…" at bounding box center [499, 118] width 160 height 207
click at [426, 54] on div "# Hareket komutlarını kullanarak tüm mücevherleri topla. kahraman . moveRight (…" at bounding box center [499, 118] width 160 height 207
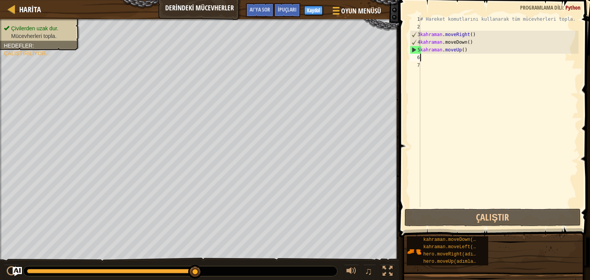
click at [425, 57] on div "# Hareket komutlarını kullanarak tüm mücevherleri topla. kahraman . moveRight (…" at bounding box center [499, 118] width 160 height 207
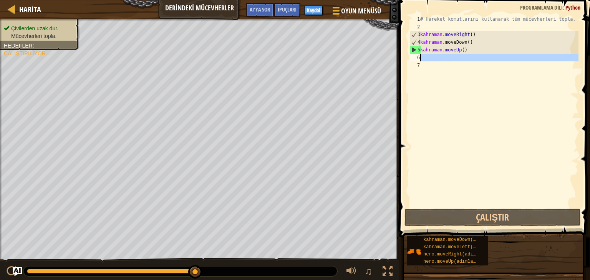
click at [425, 57] on div "# Hareket komutlarını kullanarak tüm mücevherleri topla. kahraman . moveRight (…" at bounding box center [499, 118] width 160 height 207
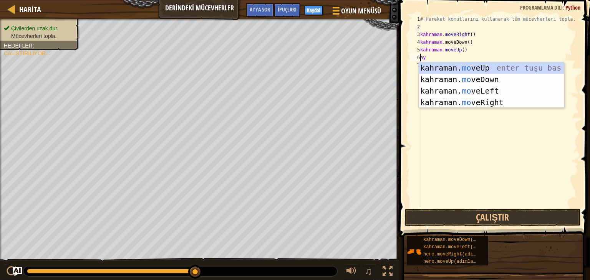
type textarea "m"
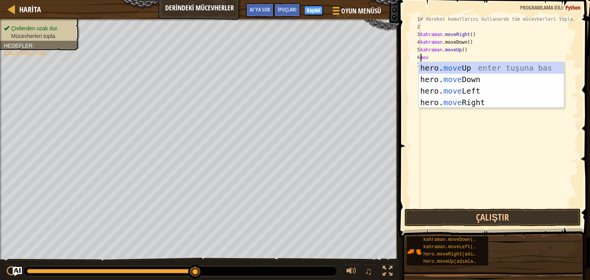
type textarea "m"
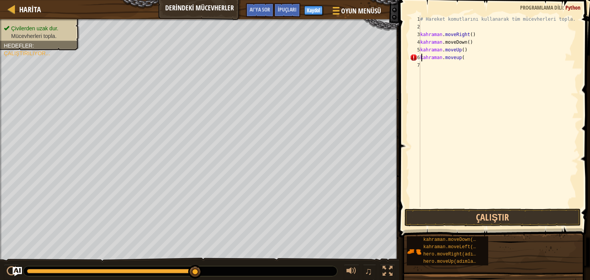
scroll to position [3, 3]
click at [480, 218] on button "Çalıştır" at bounding box center [492, 218] width 176 height 18
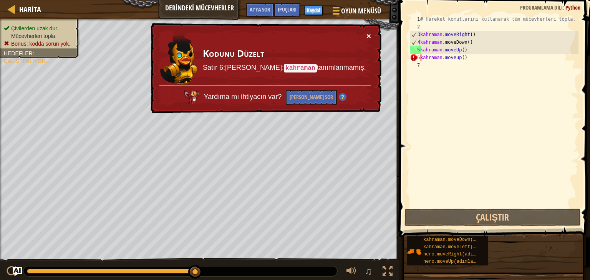
click at [370, 33] on font "×" at bounding box center [368, 35] width 5 height 9
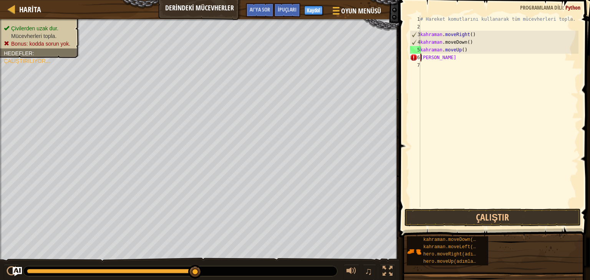
scroll to position [3, 0]
type textarea "k"
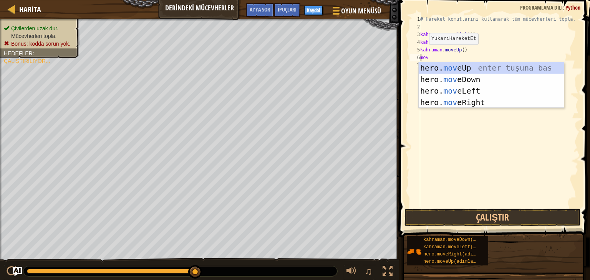
type textarea "move"
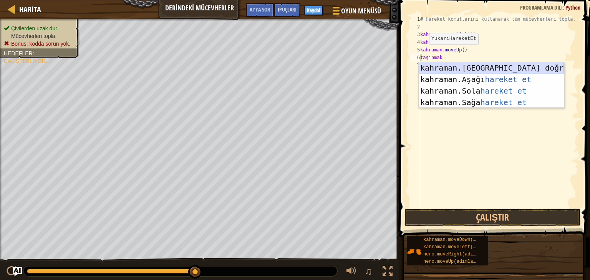
click at [467, 66] on div "kahraman. Yukarıya doğru hareket et enter tuşu bas kahraman. Aşağı hareket et t…" at bounding box center [491, 96] width 145 height 69
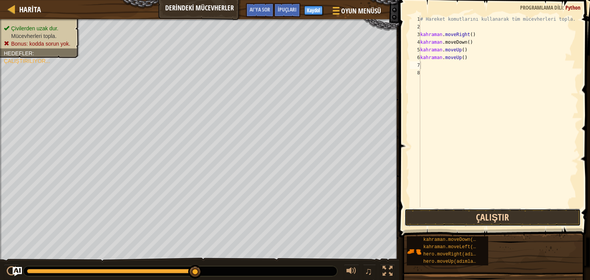
click at [450, 212] on button "Çalıştır" at bounding box center [492, 218] width 176 height 18
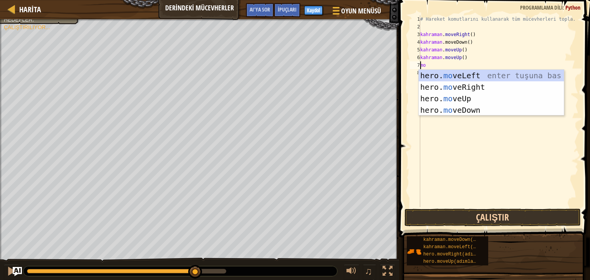
type textarea "m"
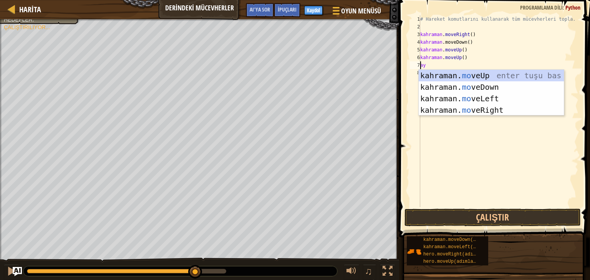
type textarea "m"
type textarea "move"
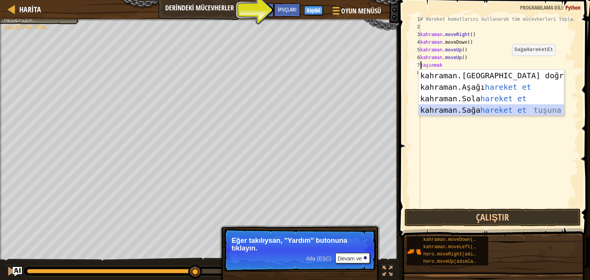
click at [476, 109] on div "kahraman. Yukarıya doğru hareket et enter tuşu bas kahraman. Aşağı hareket et t…" at bounding box center [491, 104] width 145 height 69
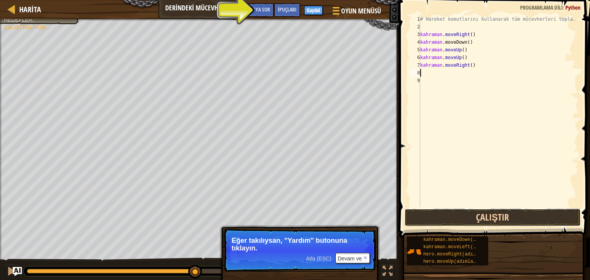
click at [464, 216] on button "Çalıştır" at bounding box center [492, 218] width 176 height 18
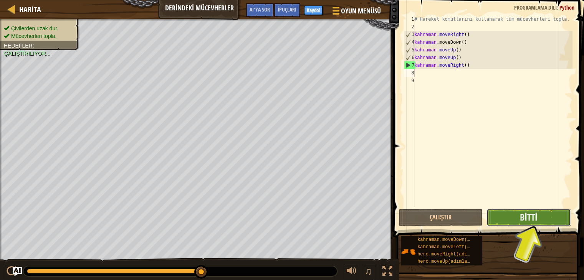
click at [540, 219] on button "Bitti" at bounding box center [529, 218] width 84 height 18
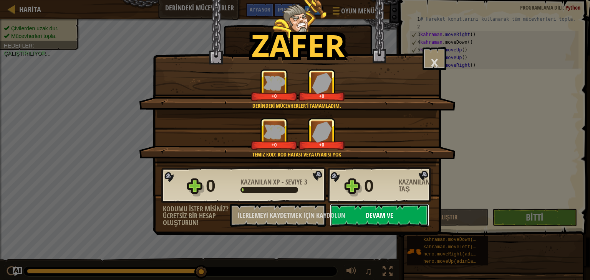
click at [373, 210] on font "Devam ve" at bounding box center [380, 215] width 28 height 10
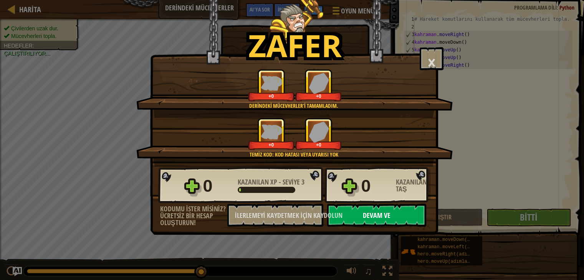
select select "tr"
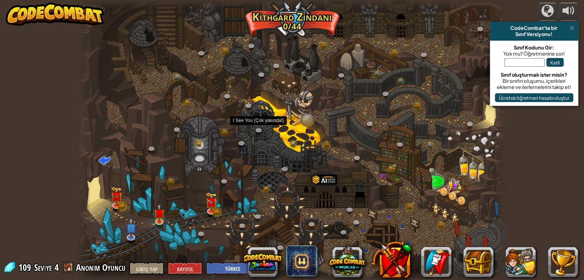
select select "tr"
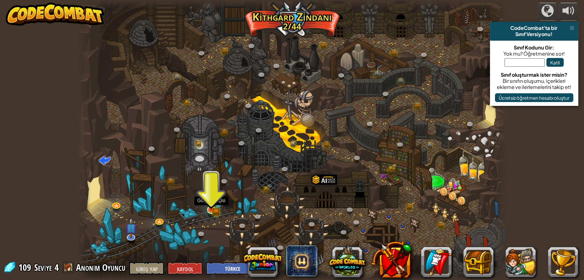
click at [210, 208] on img at bounding box center [211, 198] width 11 height 23
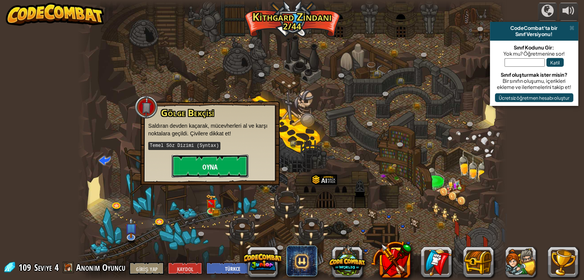
click at [217, 172] on button "Oyna" at bounding box center [210, 166] width 77 height 23
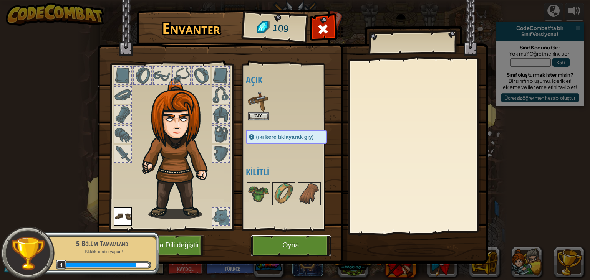
click at [265, 242] on button "Oyna" at bounding box center [291, 245] width 80 height 21
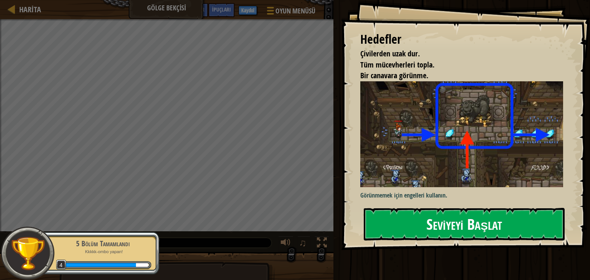
click at [407, 222] on button "Seviyeyi Başlat" at bounding box center [464, 224] width 201 height 32
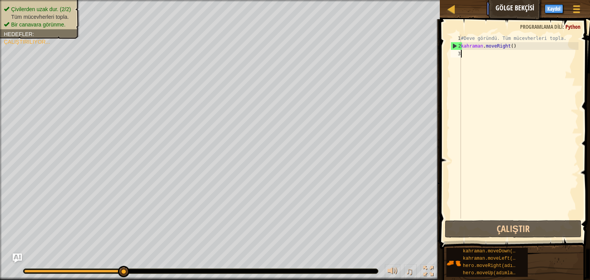
click at [464, 52] on div "#Deve göründü. Tüm mücevherleri topla. kahraman . moveRight ( )" at bounding box center [518, 135] width 119 height 200
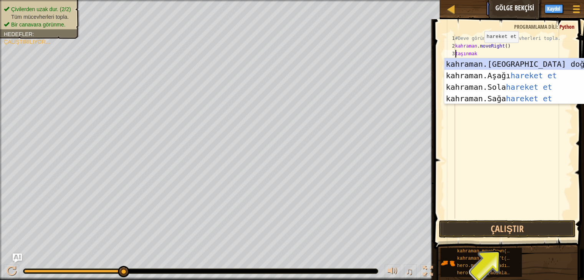
scroll to position [3, 0]
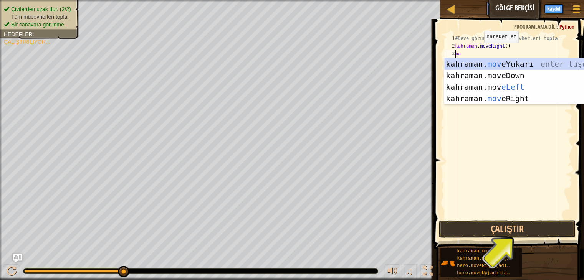
type textarea "m"
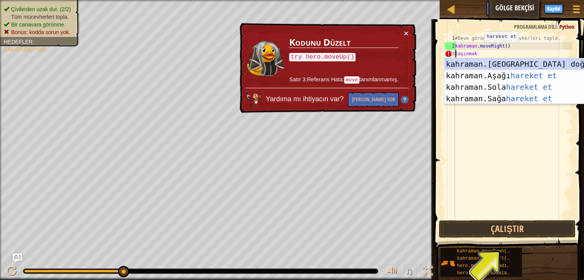
type textarea "moveR"
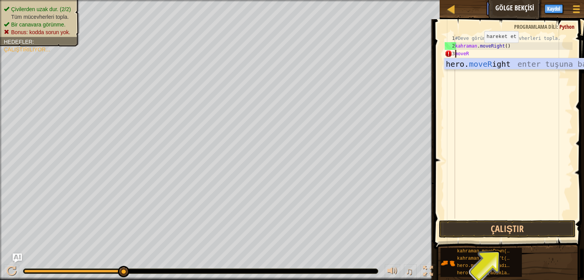
scroll to position [3, 0]
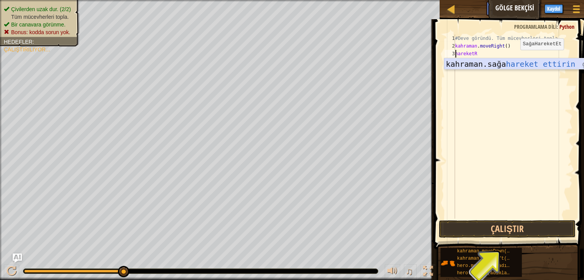
click at [511, 63] on div "kahraman. sağa hareket ettirin giriş tuşu bas" at bounding box center [516, 75] width 145 height 35
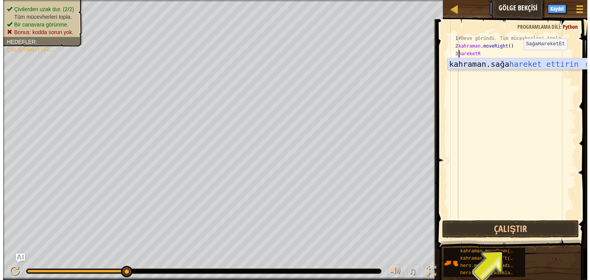
scroll to position [3, 0]
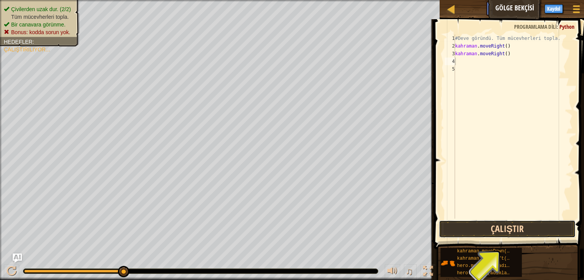
drag, startPoint x: 527, startPoint y: 231, endPoint x: 528, endPoint y: 227, distance: 3.9
click at [528, 228] on button "Çalıştır" at bounding box center [507, 229] width 137 height 18
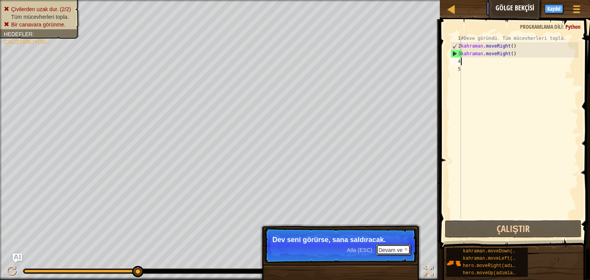
click at [389, 249] on font "Devam ve" at bounding box center [390, 250] width 24 height 6
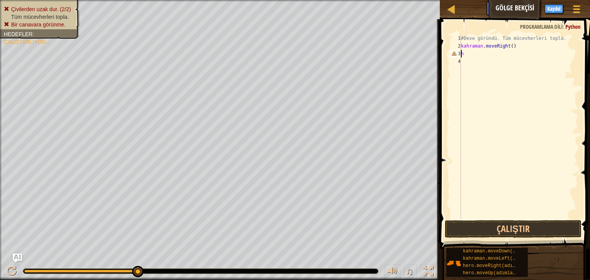
type textarea "h"
click at [13, 270] on div at bounding box center [12, 272] width 10 height 10
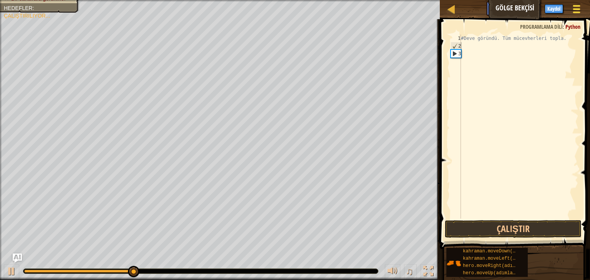
click at [578, 8] on span at bounding box center [576, 9] width 7 height 2
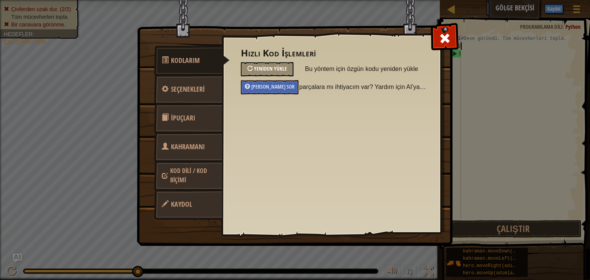
click at [259, 67] on font "Yeniden Yükle" at bounding box center [270, 68] width 33 height 7
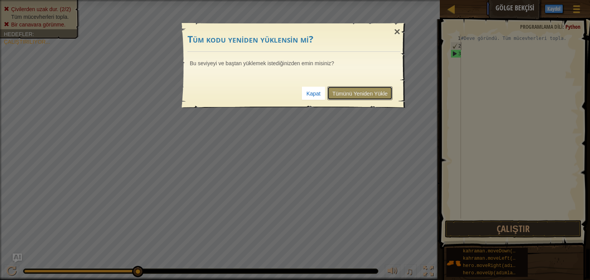
click at [344, 93] on font "Tümünü Yeniden Yükle" at bounding box center [359, 94] width 55 height 6
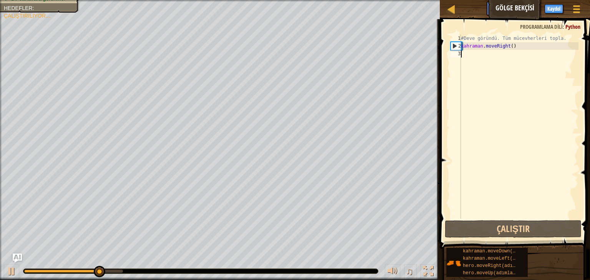
click at [466, 55] on div "#Deve göründü. Tüm mücevherleri topla. kahraman . moveRight ( )" at bounding box center [518, 135] width 119 height 200
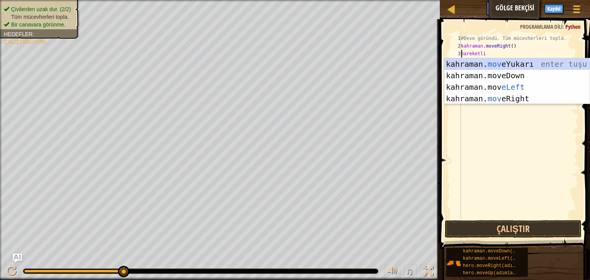
type textarea "move"
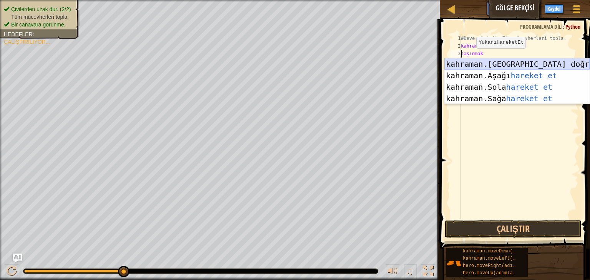
click at [489, 63] on div "kahraman. Yukarıya doğru hareket et enter tuşu bas kahraman. Aşağı hareket et t…" at bounding box center [516, 92] width 145 height 69
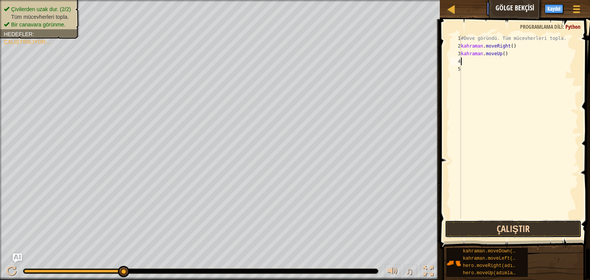
click at [478, 227] on button "Çalıştır" at bounding box center [513, 229] width 137 height 18
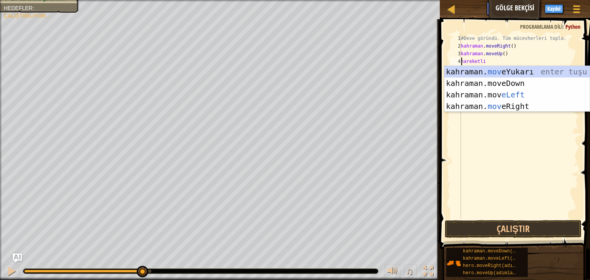
type textarea "move"
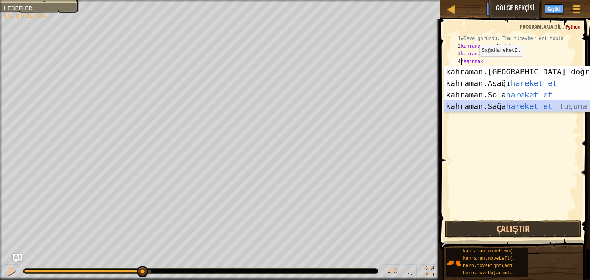
click at [485, 103] on div "kahraman. Yukarıya doğru hareket et enter tuşu bas kahraman. Aşağı hareket et t…" at bounding box center [516, 100] width 145 height 69
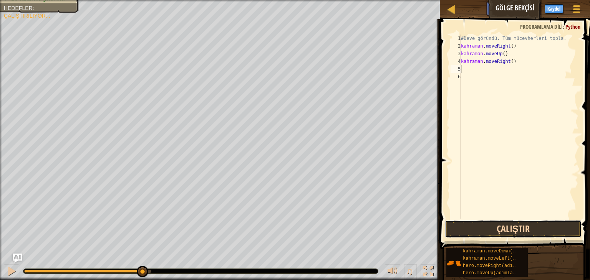
click at [512, 228] on button "Çalıştır" at bounding box center [513, 229] width 137 height 18
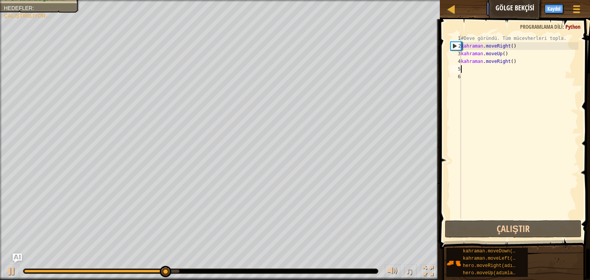
click at [489, 71] on div "#Deve göründü. Tüm mücevherleri topla. kahraman . moveRight ( ) kahraman . move…" at bounding box center [518, 135] width 119 height 200
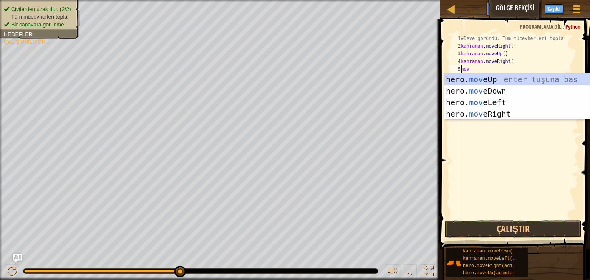
type textarea "move"
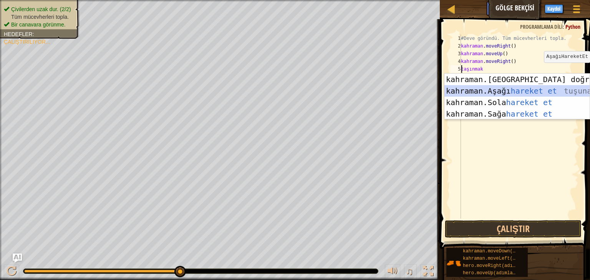
click at [519, 88] on div "kahraman. Yukarıya doğru hareket et enter tuşu bas kahraman. Aşağı hareket et t…" at bounding box center [516, 108] width 145 height 69
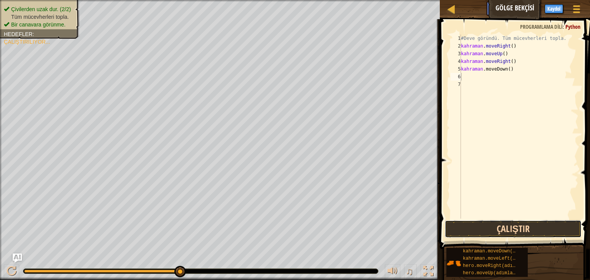
click at [504, 227] on button "Çalıştır" at bounding box center [513, 229] width 137 height 18
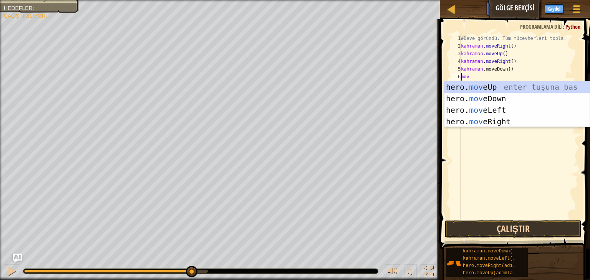
type textarea "move"
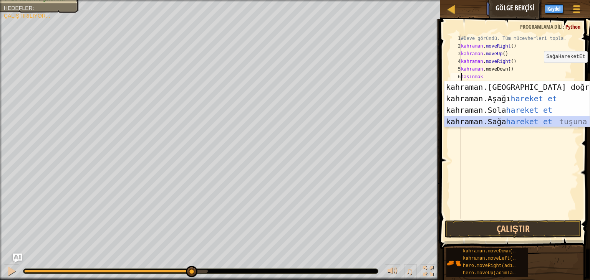
click at [482, 123] on div "kahraman. Yukarıya doğru hareket et enter tuşu bas kahraman. Aşağı hareket et t…" at bounding box center [516, 115] width 145 height 69
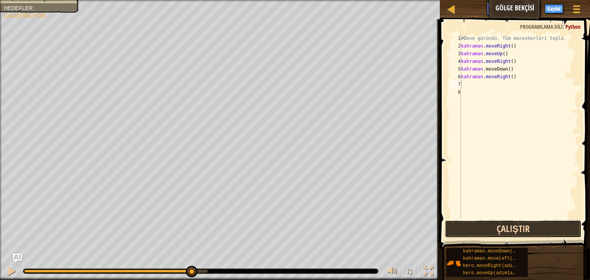
click at [488, 232] on button "Çalıştır" at bounding box center [513, 229] width 137 height 18
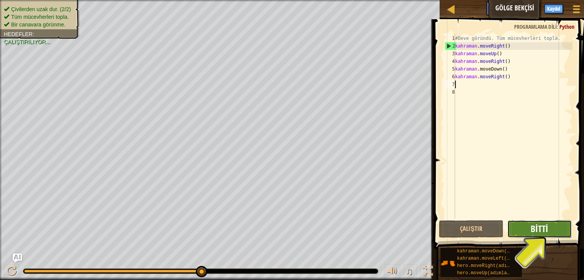
click at [534, 228] on font "Bitti" at bounding box center [539, 229] width 17 height 12
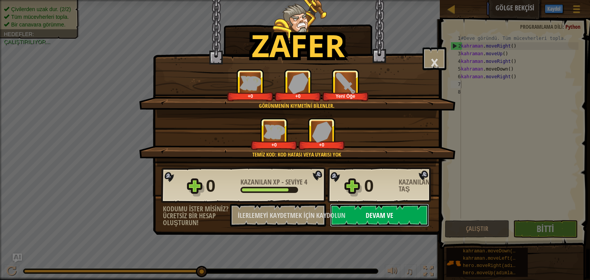
click at [377, 215] on font "Devam ve" at bounding box center [380, 216] width 28 height 10
select select "tr"
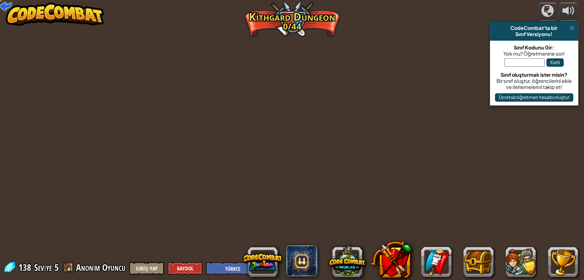
select select "tr"
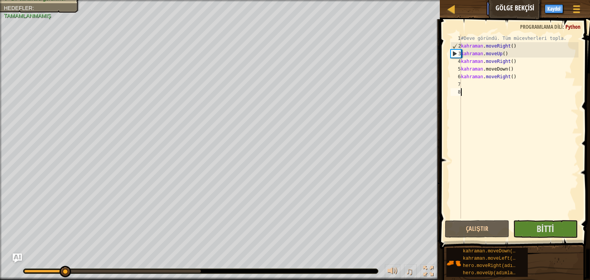
select select "tr"
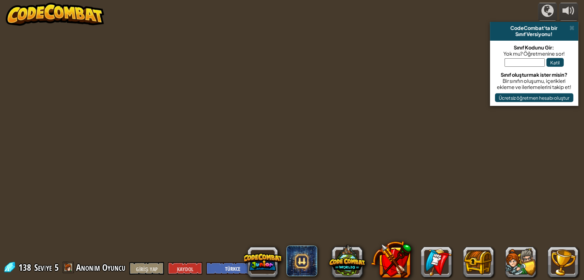
select select "tr"
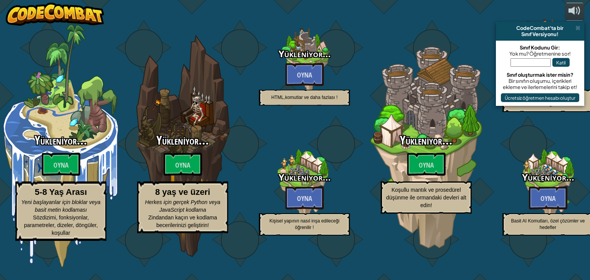
select select "tr"
